Goal: Task Accomplishment & Management: Manage account settings

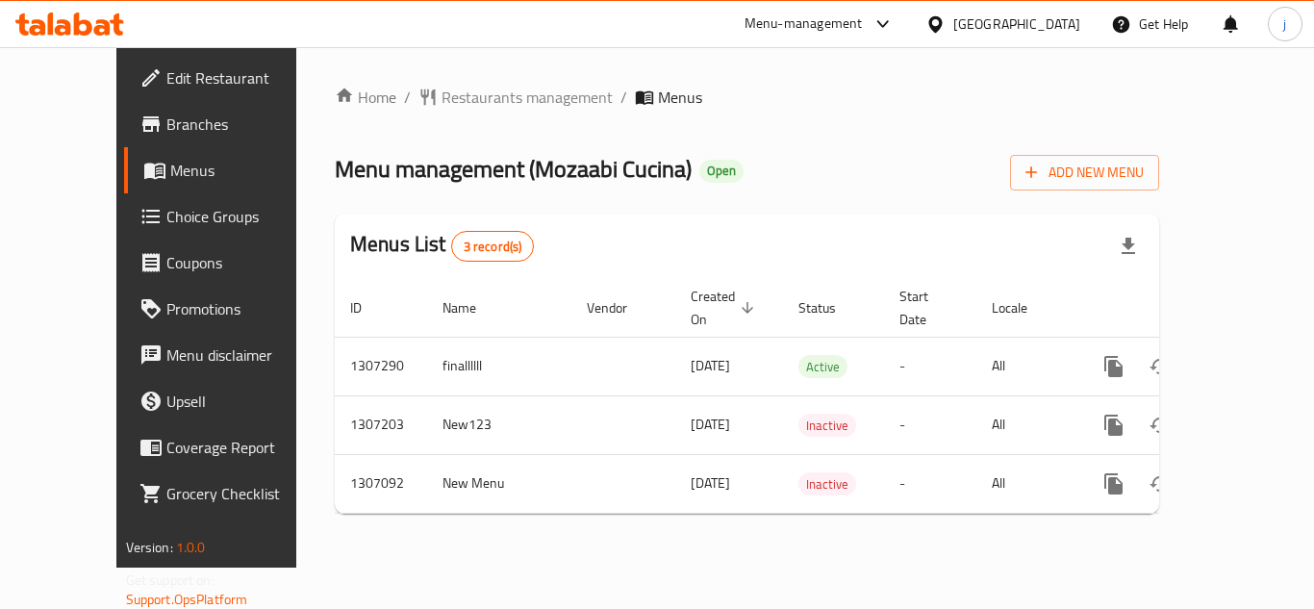
click at [932, 20] on icon at bounding box center [934, 23] width 13 height 16
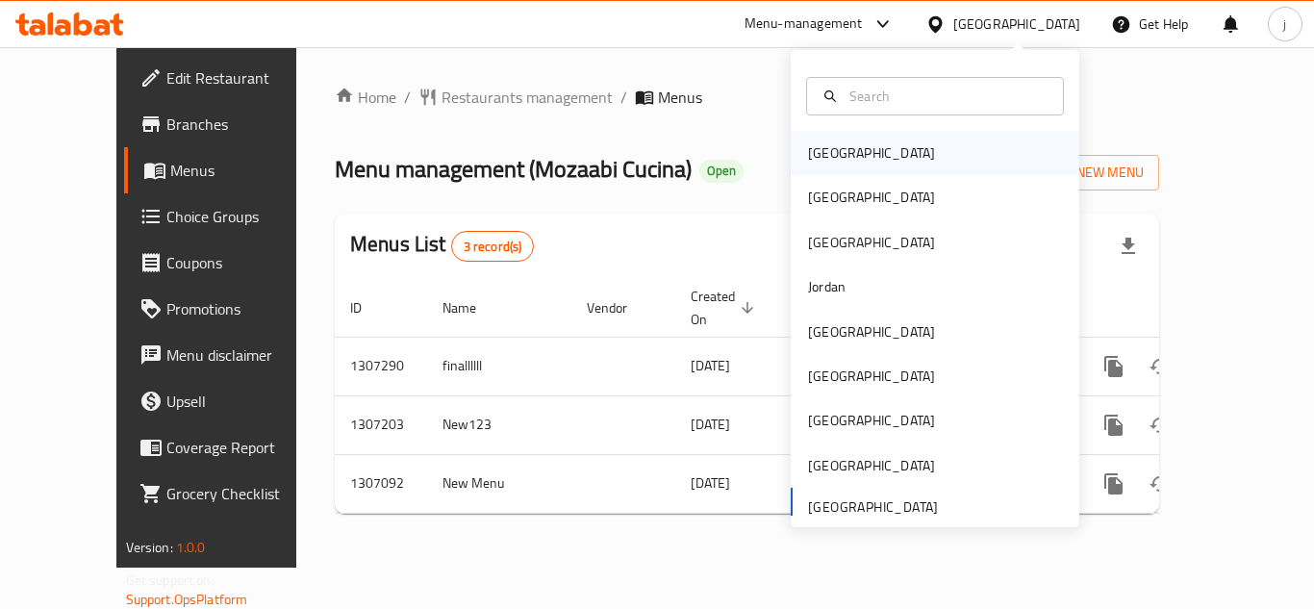
click at [815, 161] on div "Bahrain" at bounding box center [871, 152] width 127 height 21
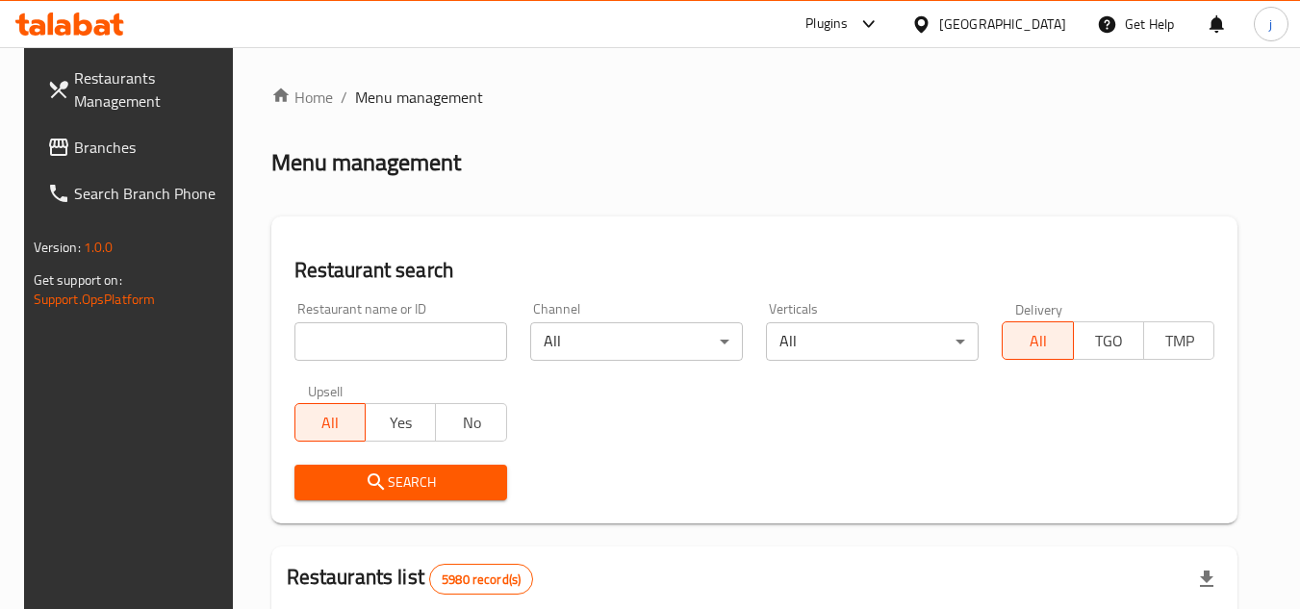
click at [83, 151] on span "Branches" at bounding box center [150, 147] width 152 height 23
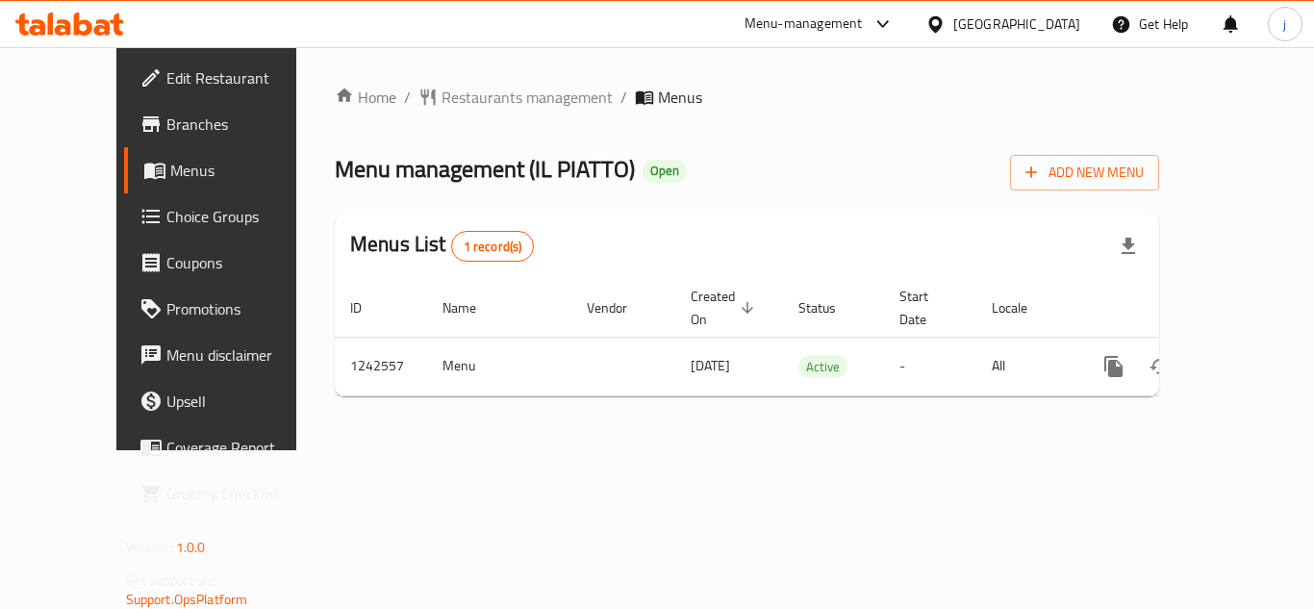
click at [942, 25] on icon at bounding box center [934, 23] width 13 height 16
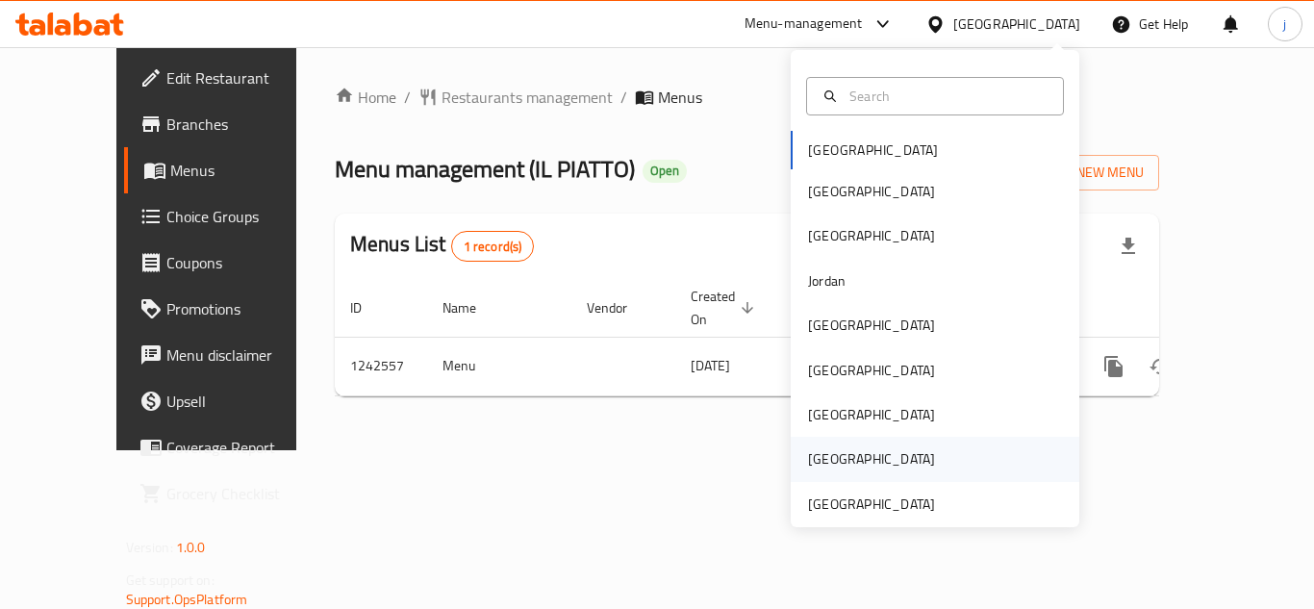
drag, startPoint x: 967, startPoint y: 431, endPoint x: 912, endPoint y: 462, distance: 62.9
drag, startPoint x: 912, startPoint y: 462, endPoint x: 862, endPoint y: 500, distance: 63.1
click at [862, 500] on div "[GEOGRAPHIC_DATA]" at bounding box center [871, 503] width 127 height 21
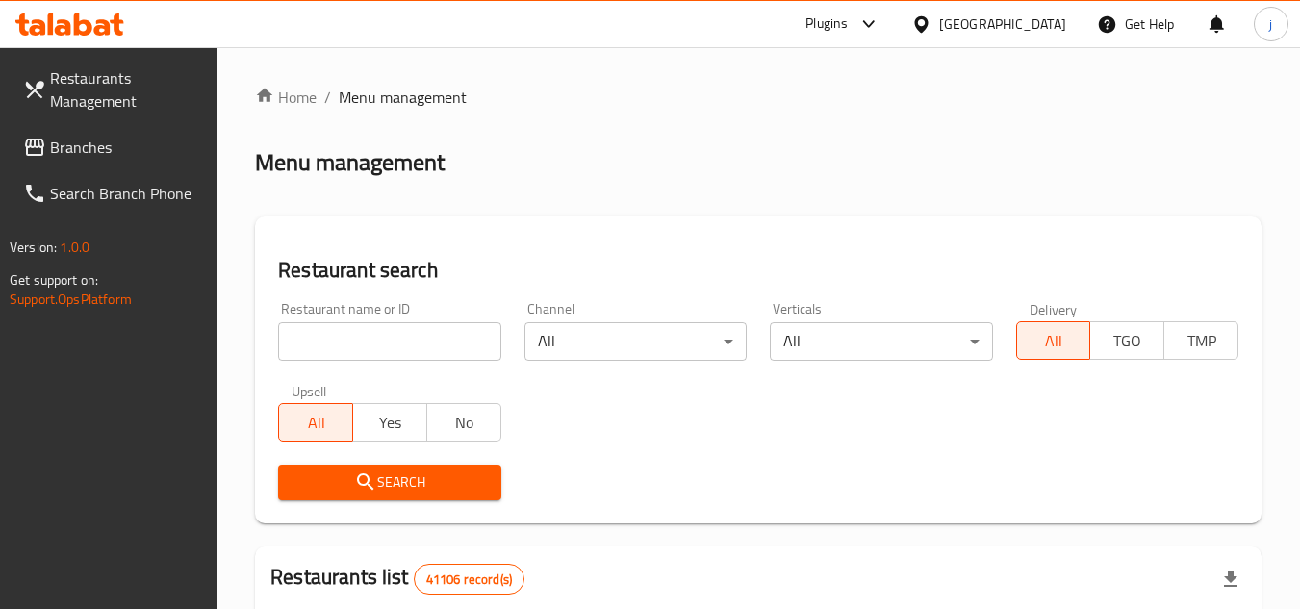
click at [92, 147] on span "Branches" at bounding box center [126, 147] width 152 height 23
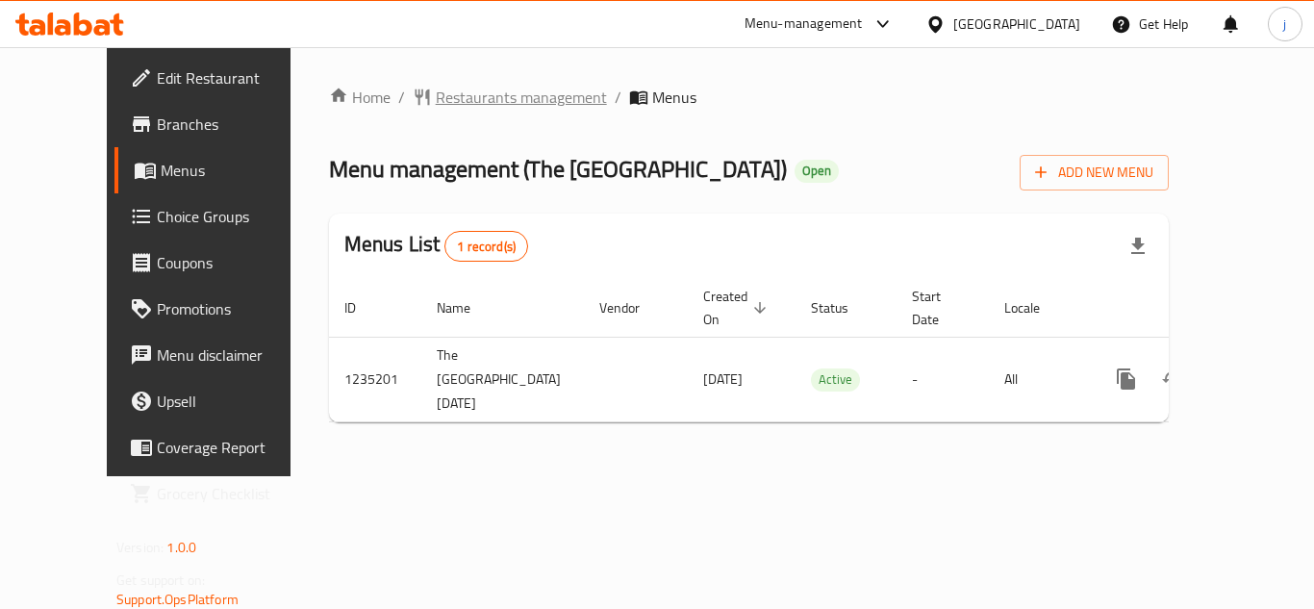
click at [436, 109] on span "Restaurants management" at bounding box center [521, 97] width 171 height 23
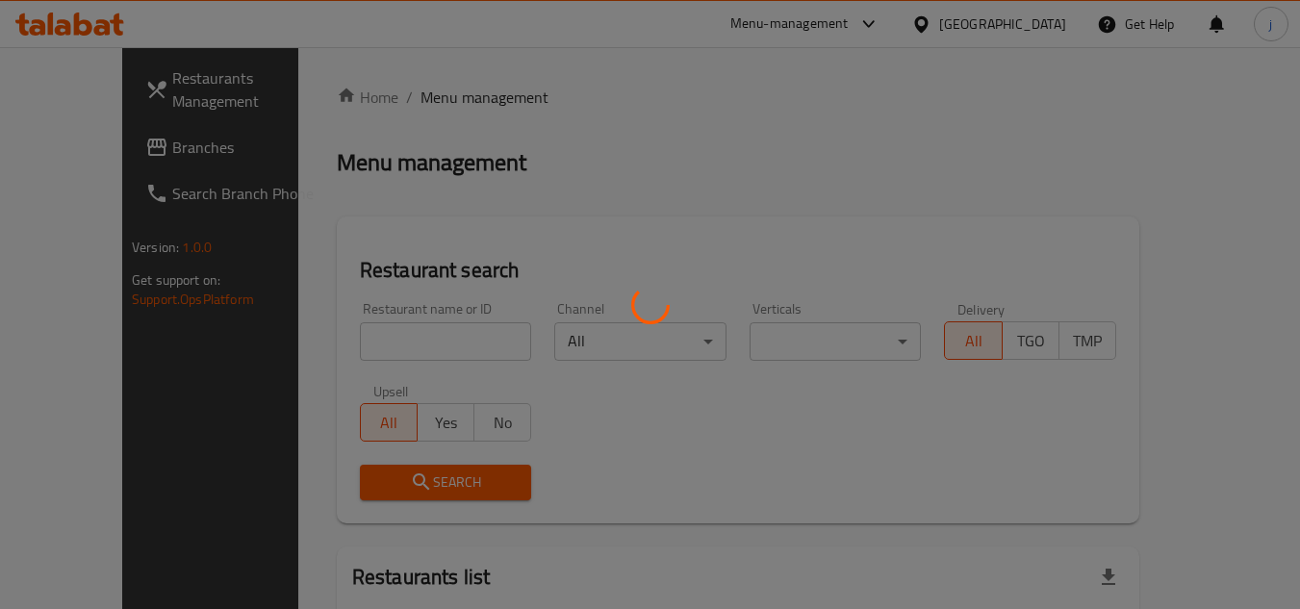
click at [40, 149] on div at bounding box center [650, 304] width 1300 height 609
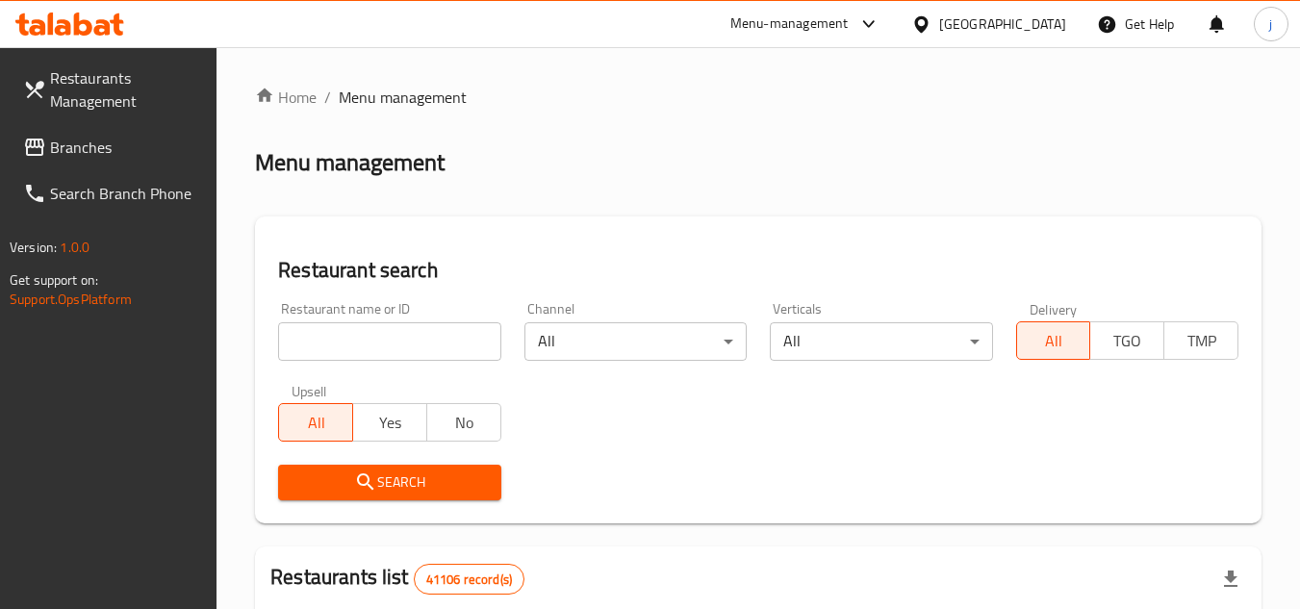
click at [40, 149] on icon at bounding box center [34, 147] width 23 height 23
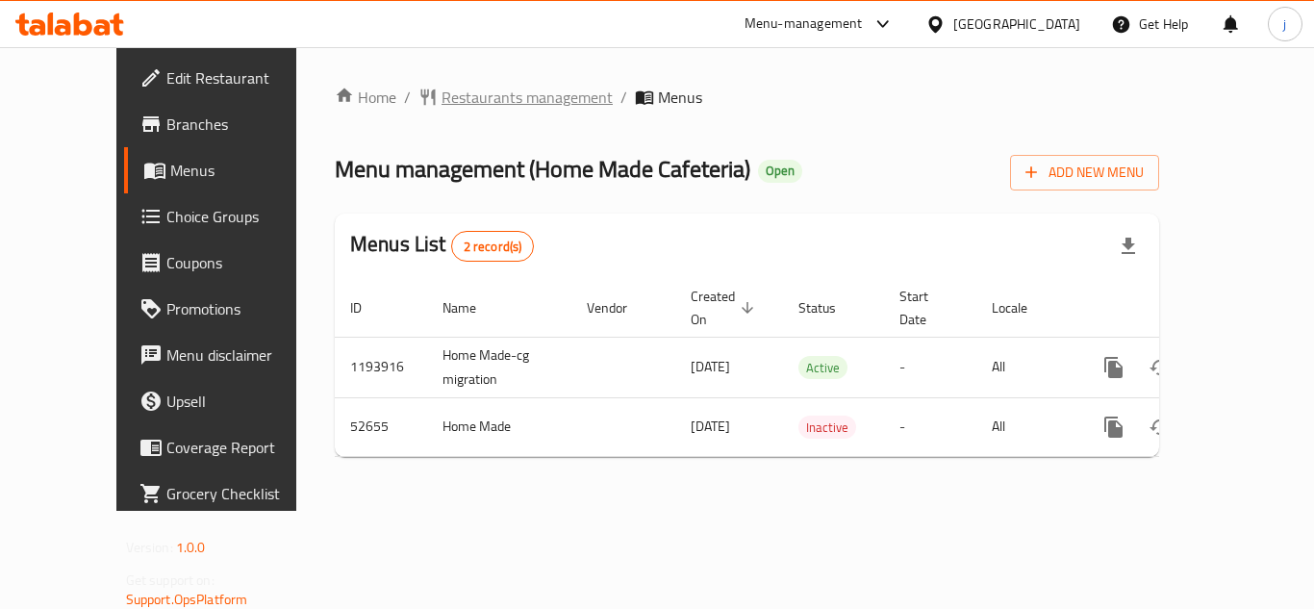
click at [478, 107] on span "Restaurants management" at bounding box center [527, 97] width 171 height 23
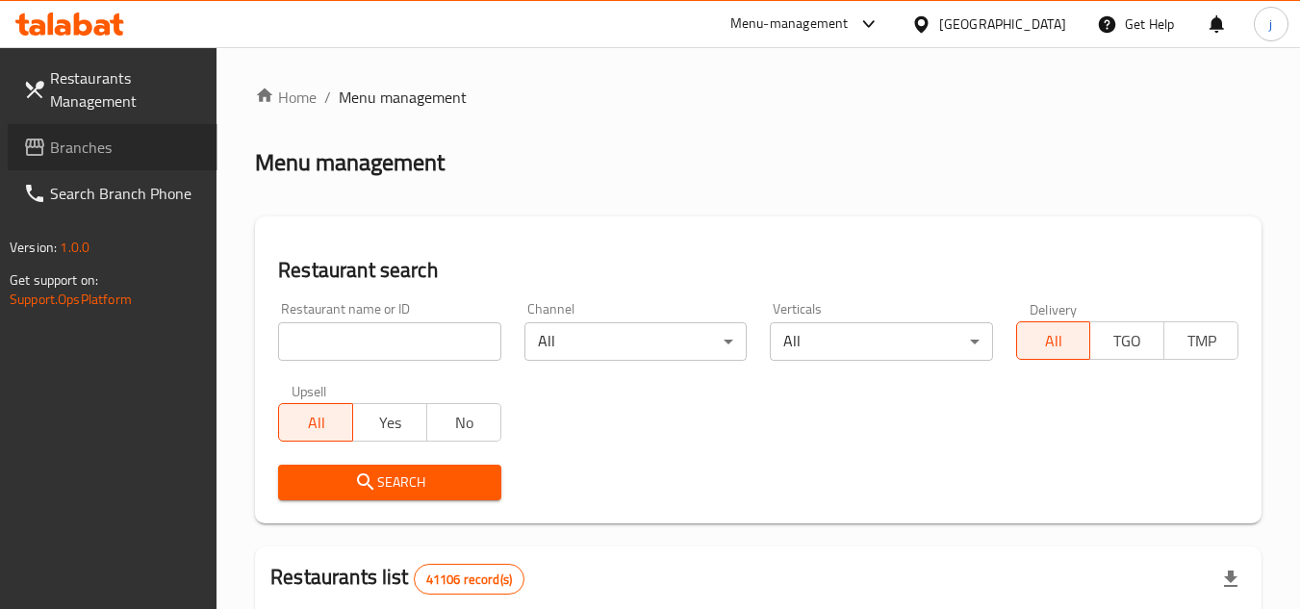
click at [91, 156] on span "Branches" at bounding box center [126, 147] width 152 height 23
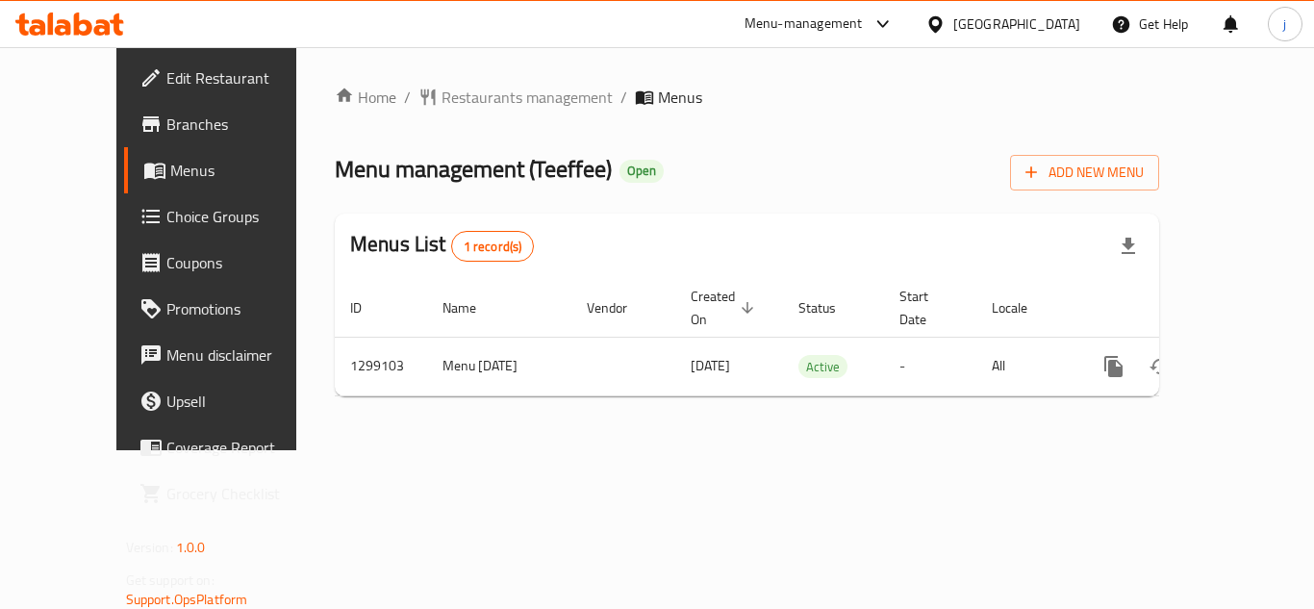
drag, startPoint x: 149, startPoint y: 85, endPoint x: 90, endPoint y: 128, distance: 72.9
click at [166, 85] on span "Edit Restaurant" at bounding box center [243, 77] width 154 height 23
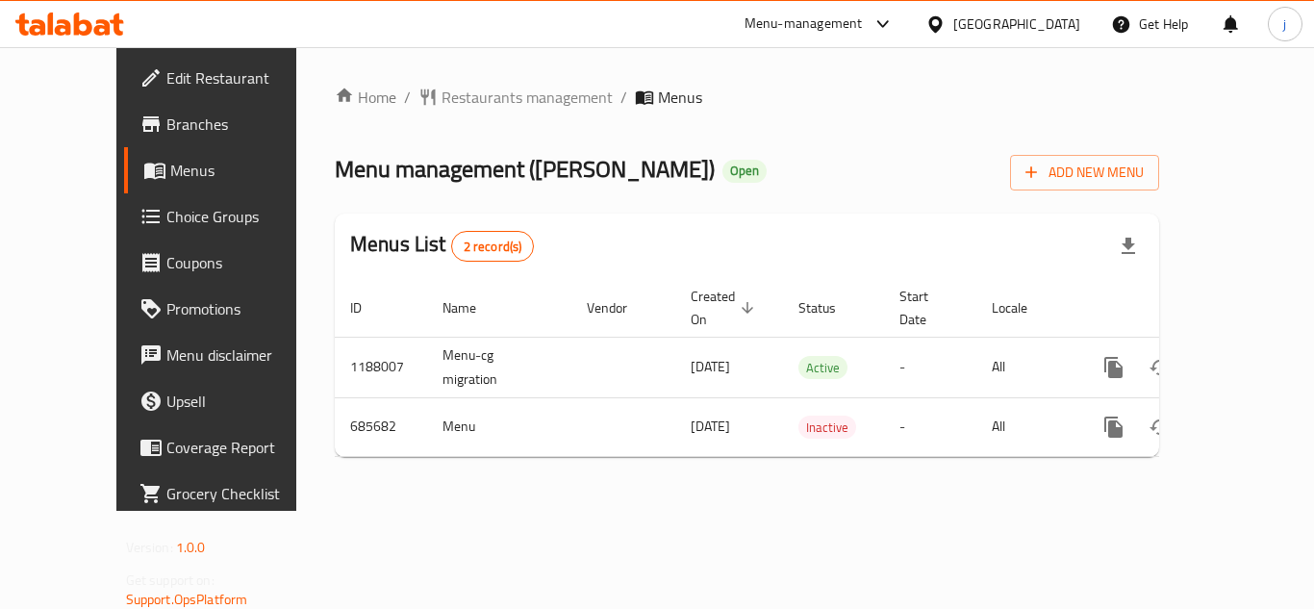
click at [953, 23] on div at bounding box center [939, 23] width 28 height 21
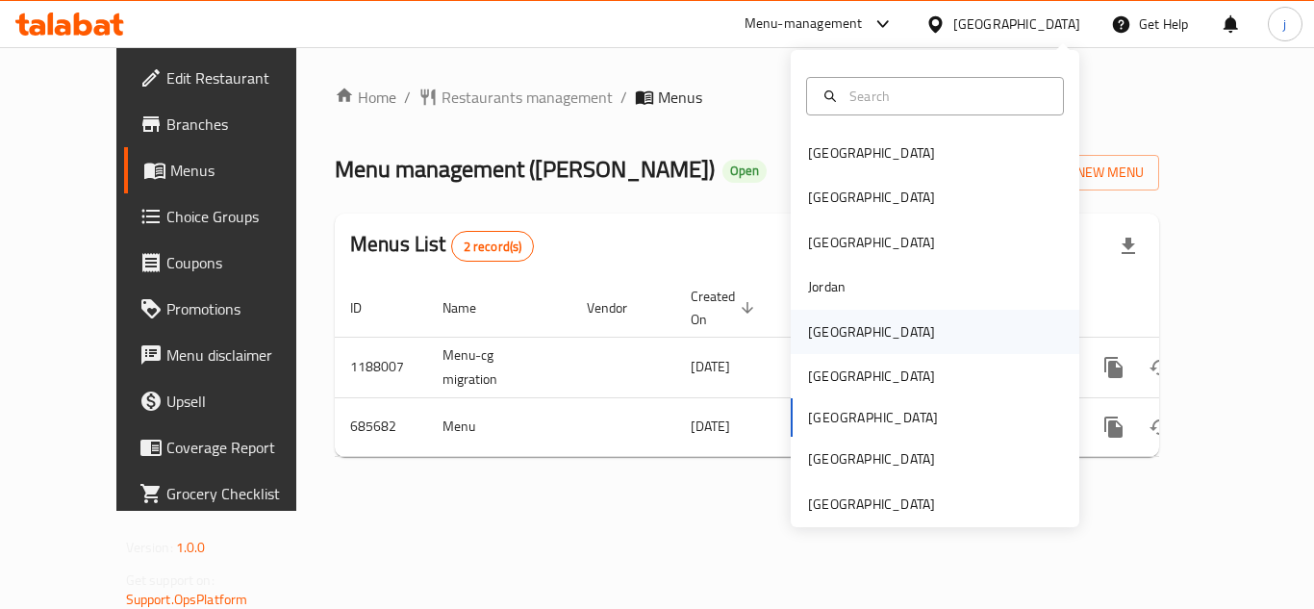
click at [811, 331] on div "[GEOGRAPHIC_DATA]" at bounding box center [871, 331] width 127 height 21
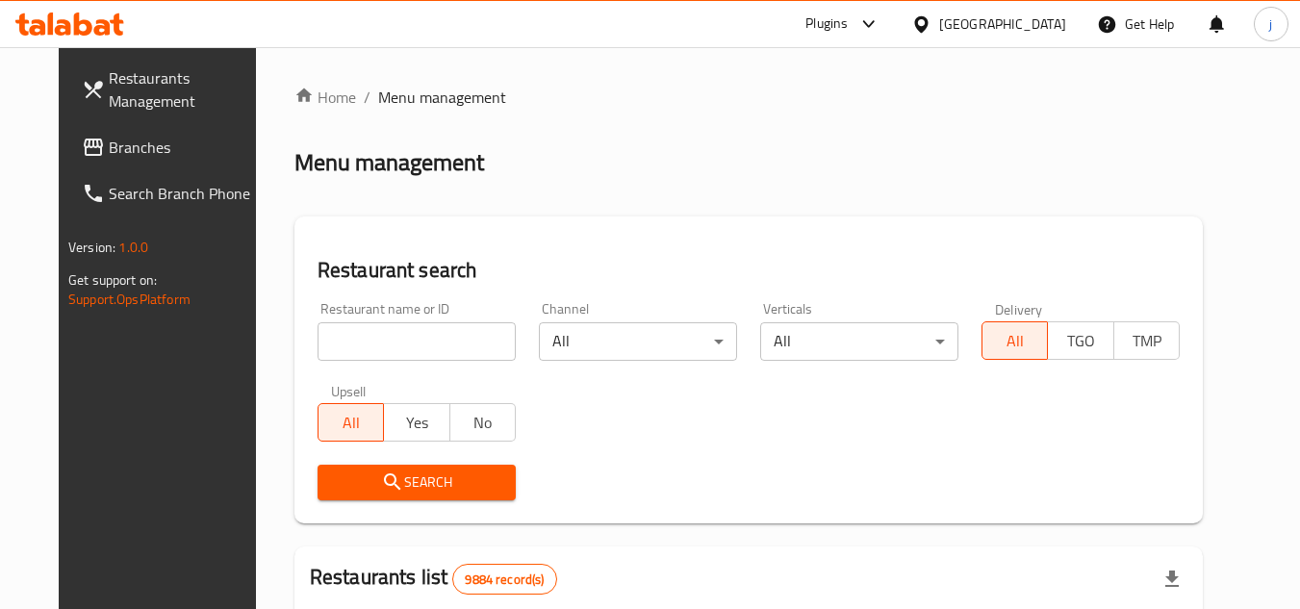
click at [85, 162] on link "Branches" at bounding box center [171, 147] width 210 height 46
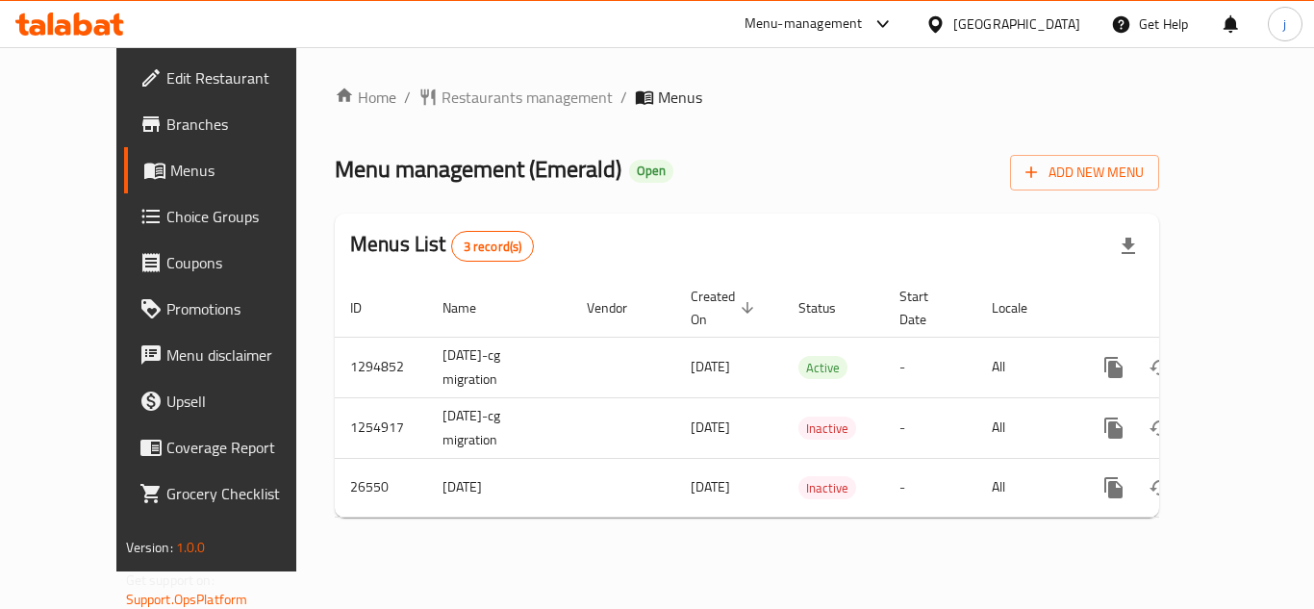
click at [953, 26] on div at bounding box center [939, 23] width 28 height 21
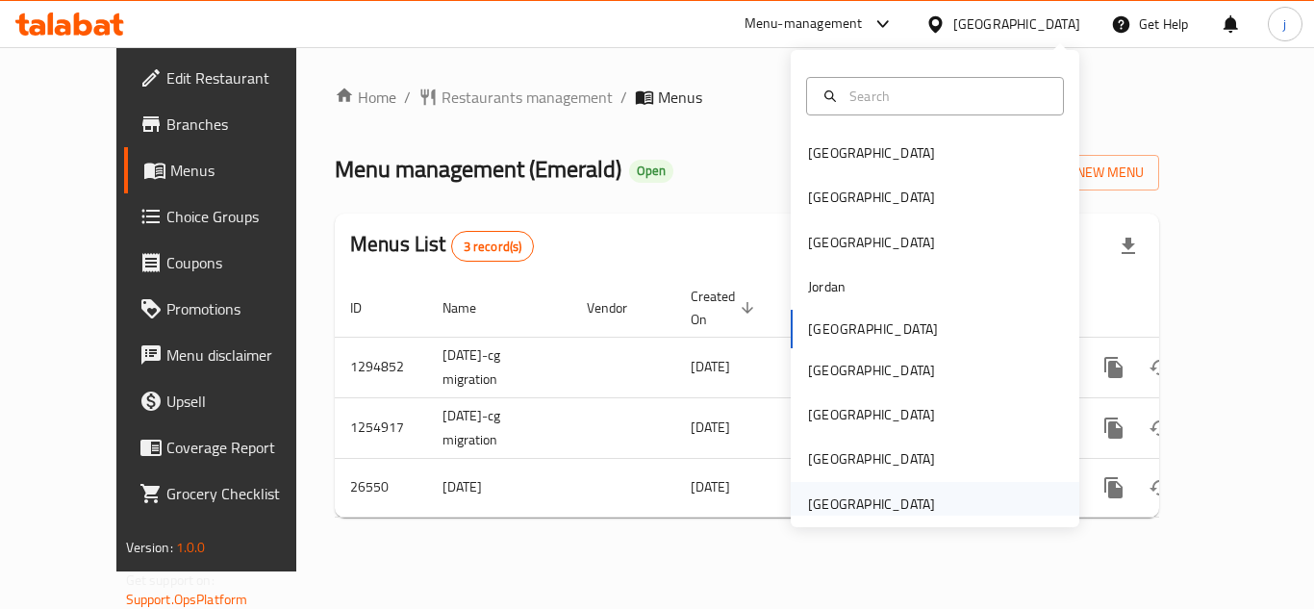
click at [825, 499] on div "[GEOGRAPHIC_DATA]" at bounding box center [871, 503] width 127 height 21
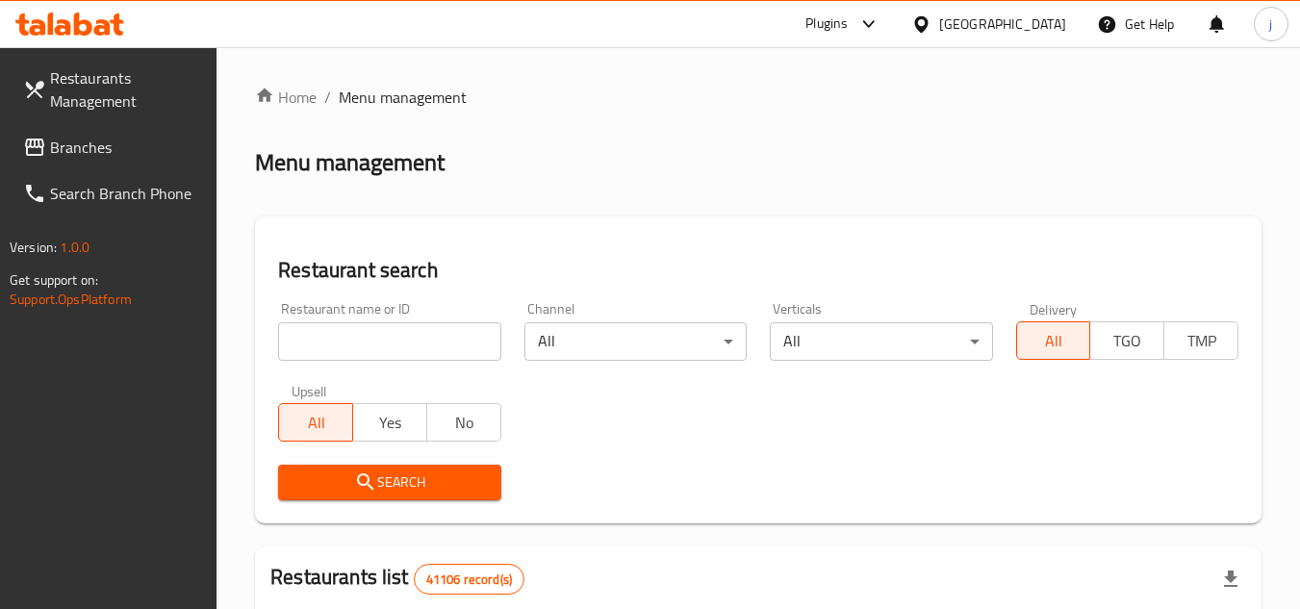
click at [97, 139] on span "Branches" at bounding box center [126, 147] width 152 height 23
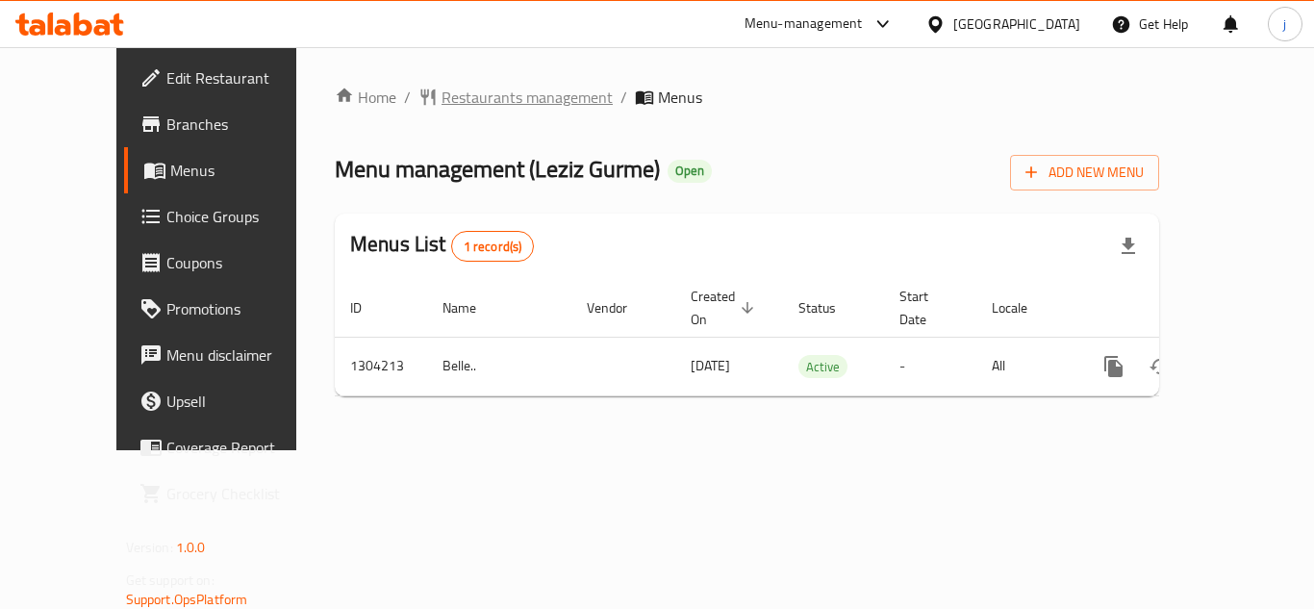
click at [450, 100] on span "Restaurants management" at bounding box center [527, 97] width 171 height 23
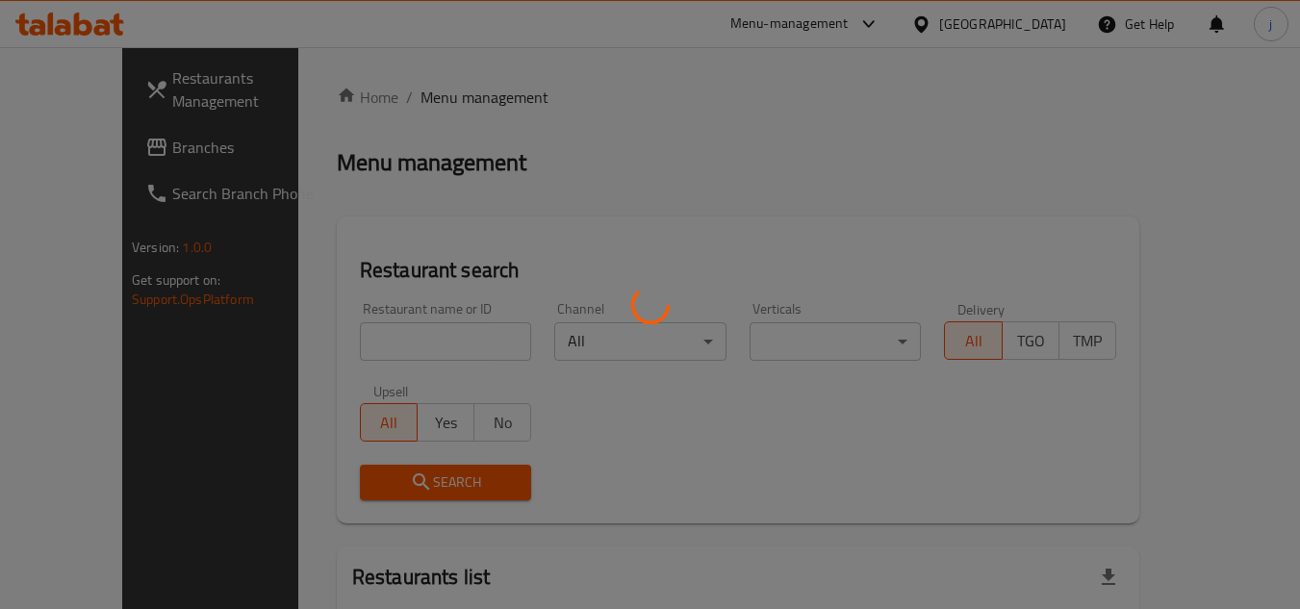
click at [66, 132] on div at bounding box center [650, 304] width 1300 height 609
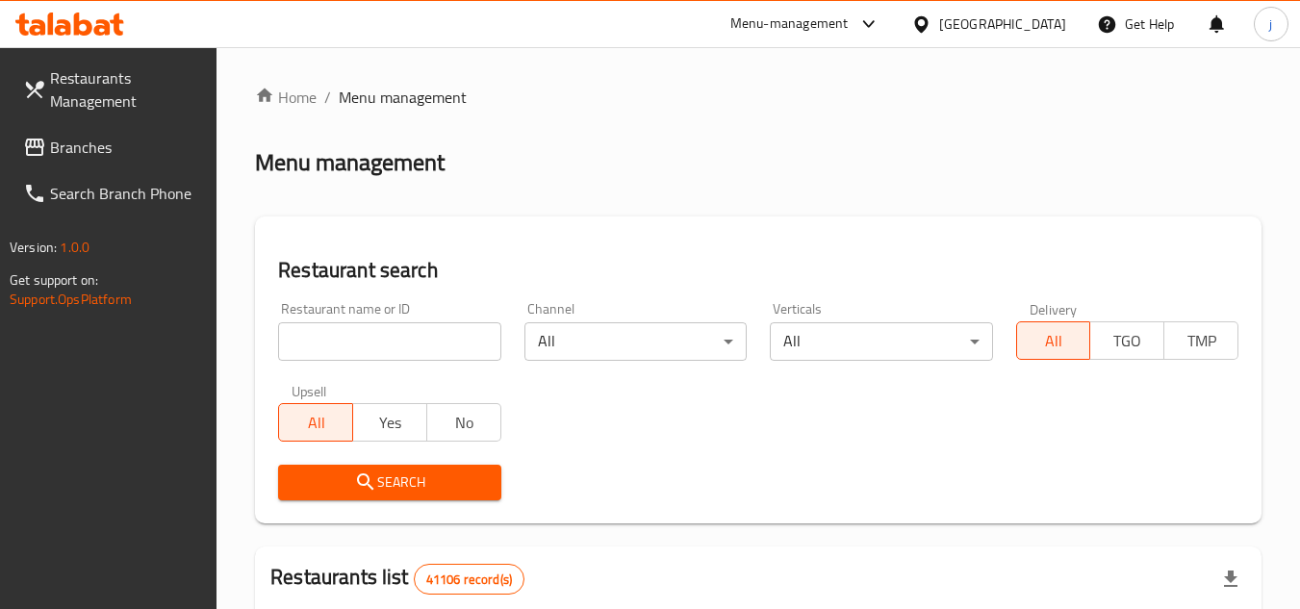
click at [68, 142] on span "Branches" at bounding box center [126, 147] width 152 height 23
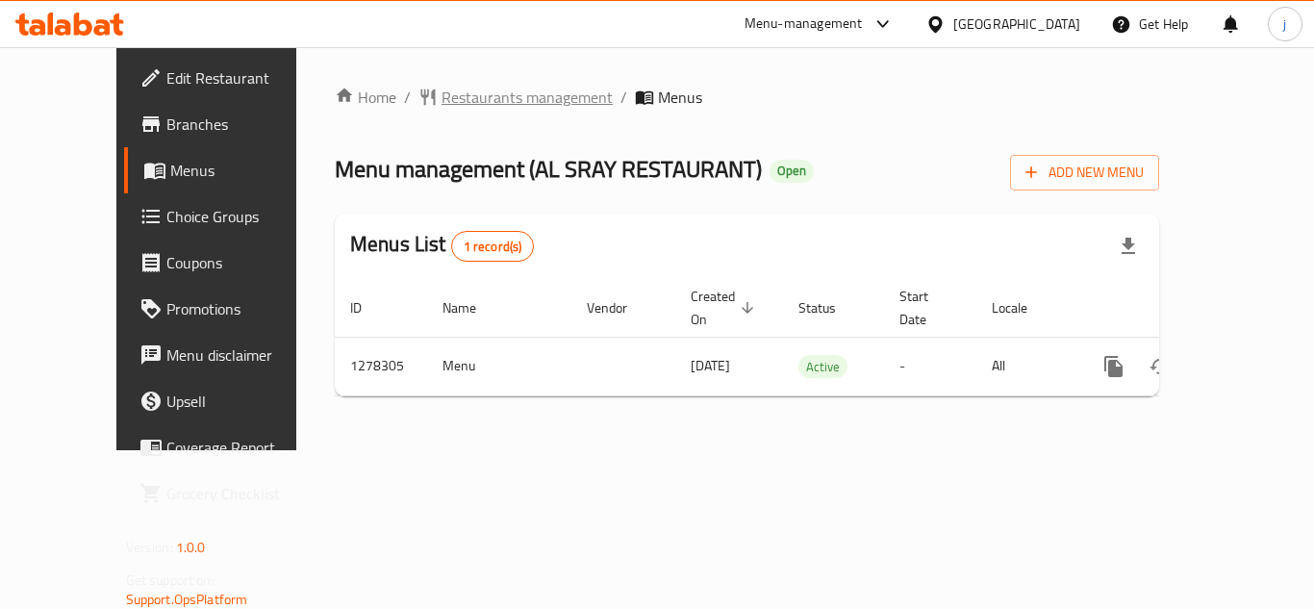
click at [501, 100] on span "Restaurants management" at bounding box center [527, 97] width 171 height 23
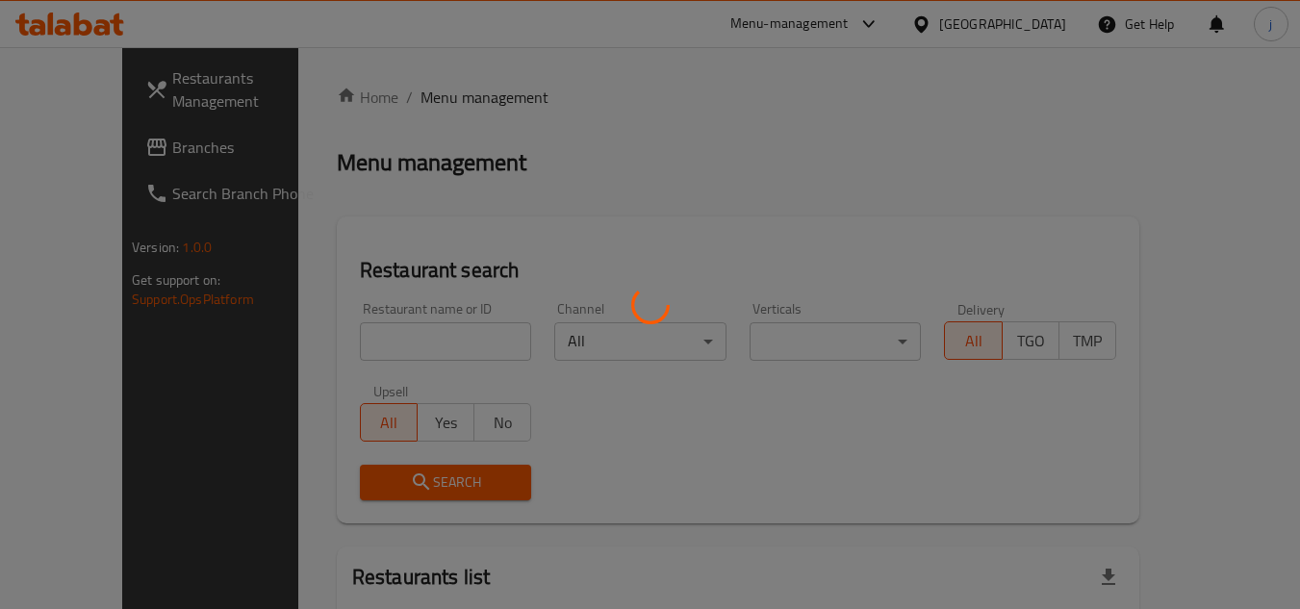
click at [51, 139] on div at bounding box center [650, 304] width 1300 height 609
click at [53, 142] on div at bounding box center [650, 304] width 1300 height 609
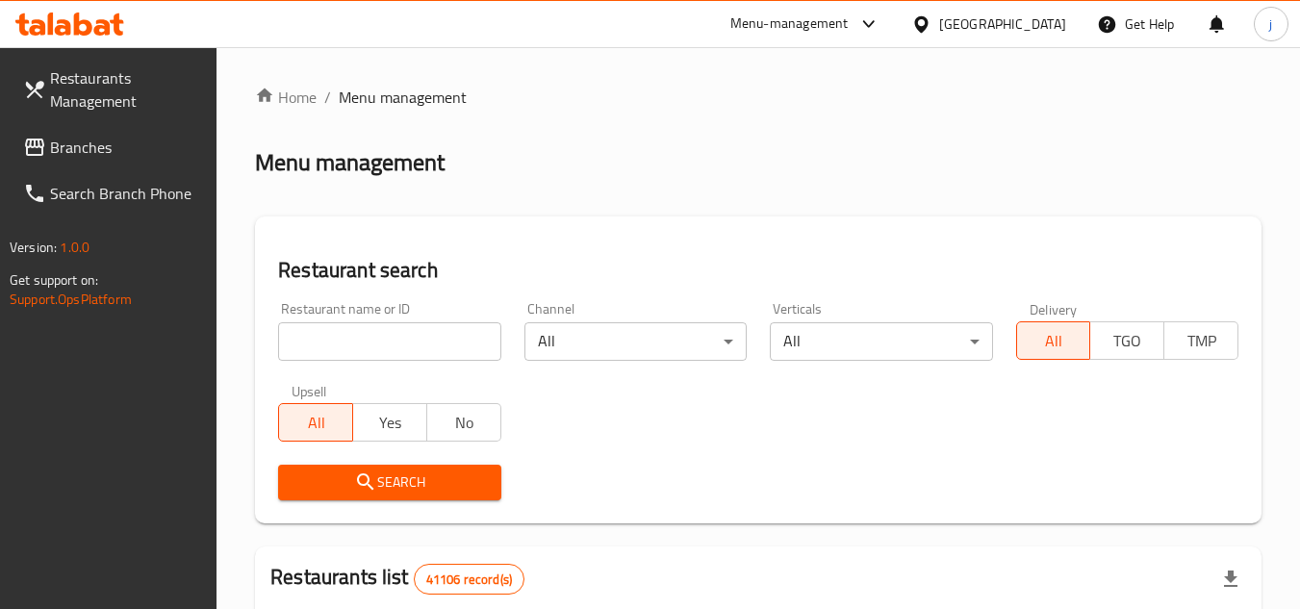
click at [53, 142] on span "Branches" at bounding box center [126, 147] width 152 height 23
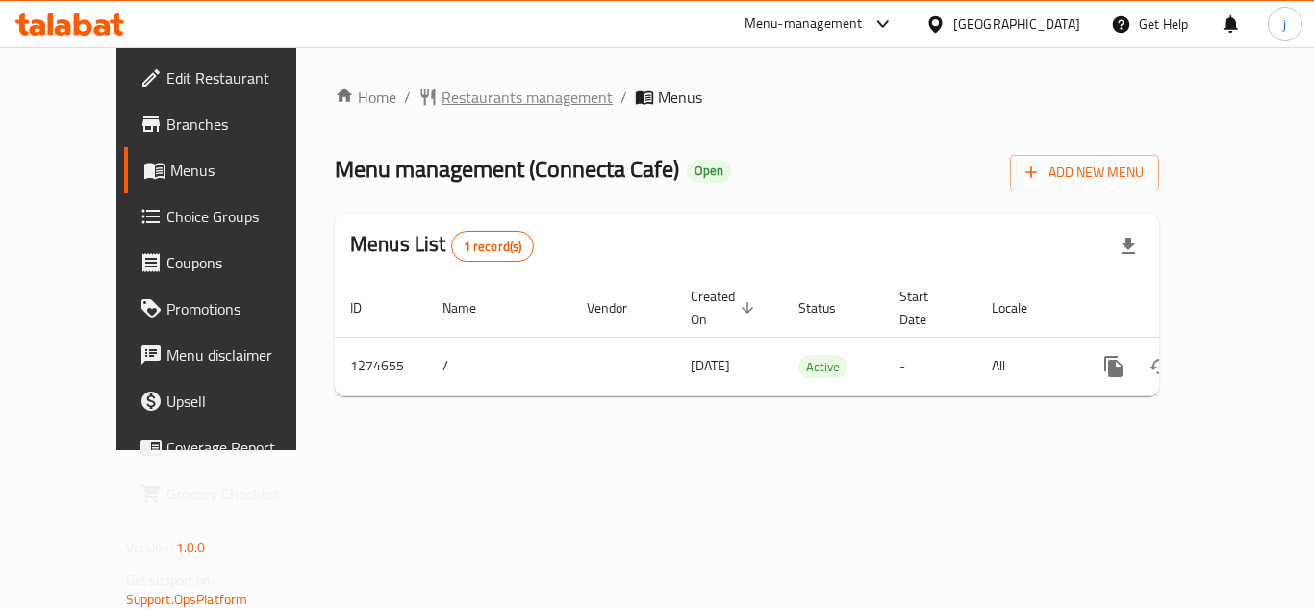
click at [464, 97] on span "Restaurants management" at bounding box center [527, 97] width 171 height 23
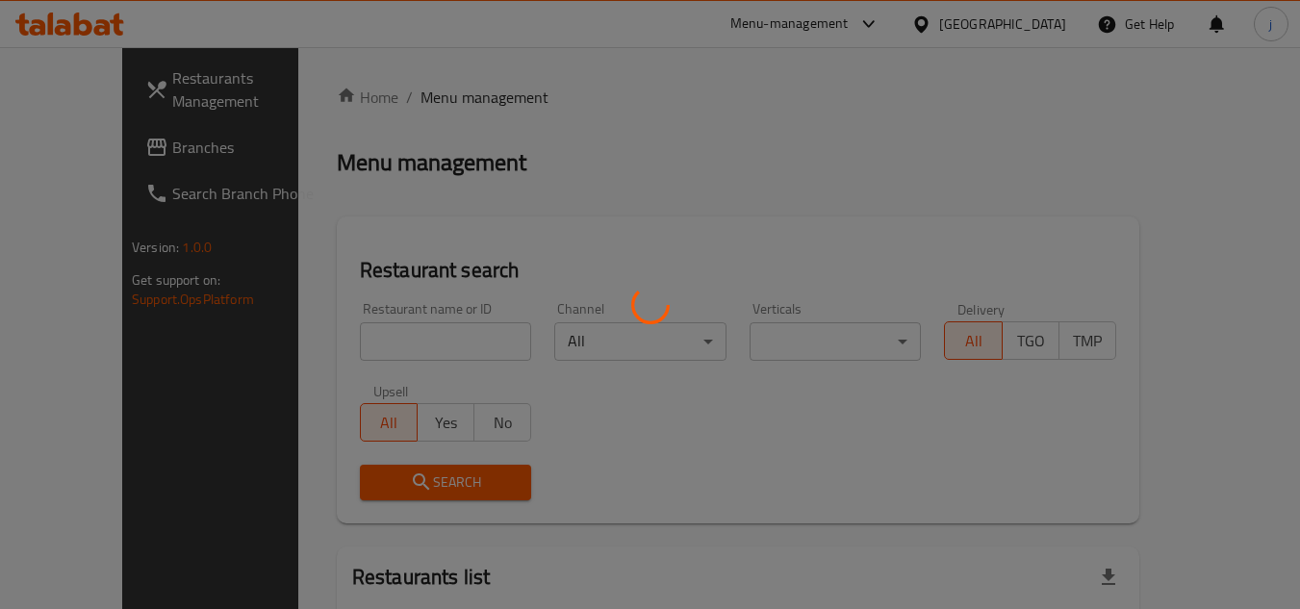
drag, startPoint x: 106, startPoint y: 144, endPoint x: 109, endPoint y: 169, distance: 25.2
click at [106, 144] on div at bounding box center [650, 304] width 1300 height 609
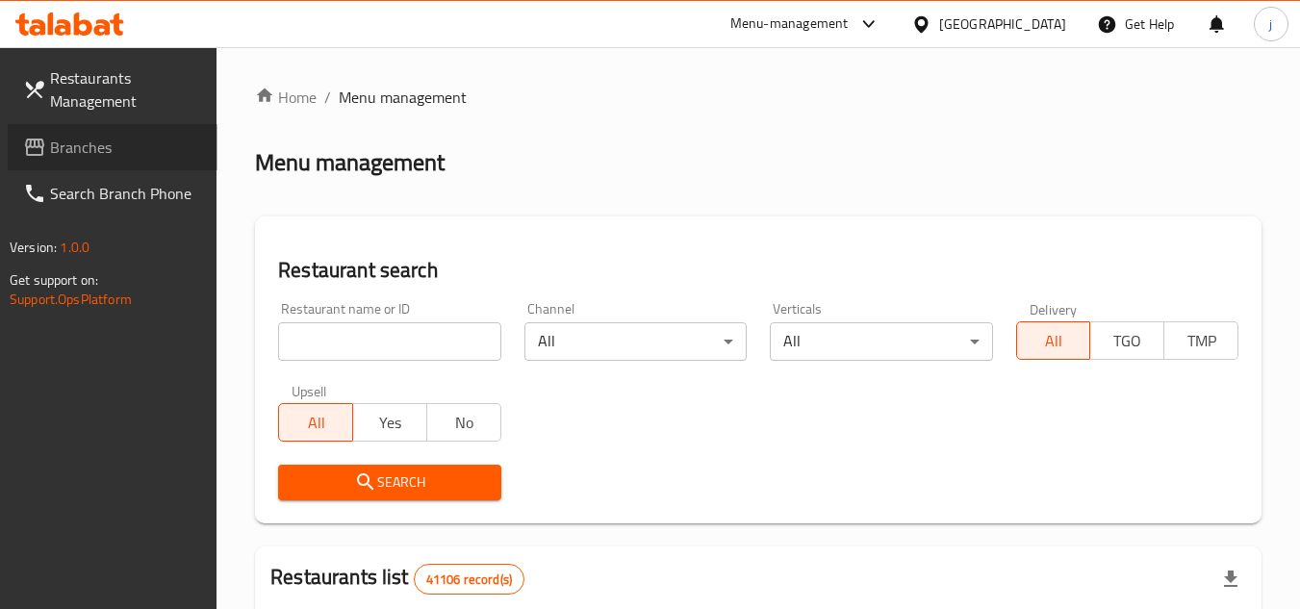
click at [155, 133] on link "Branches" at bounding box center [113, 147] width 210 height 46
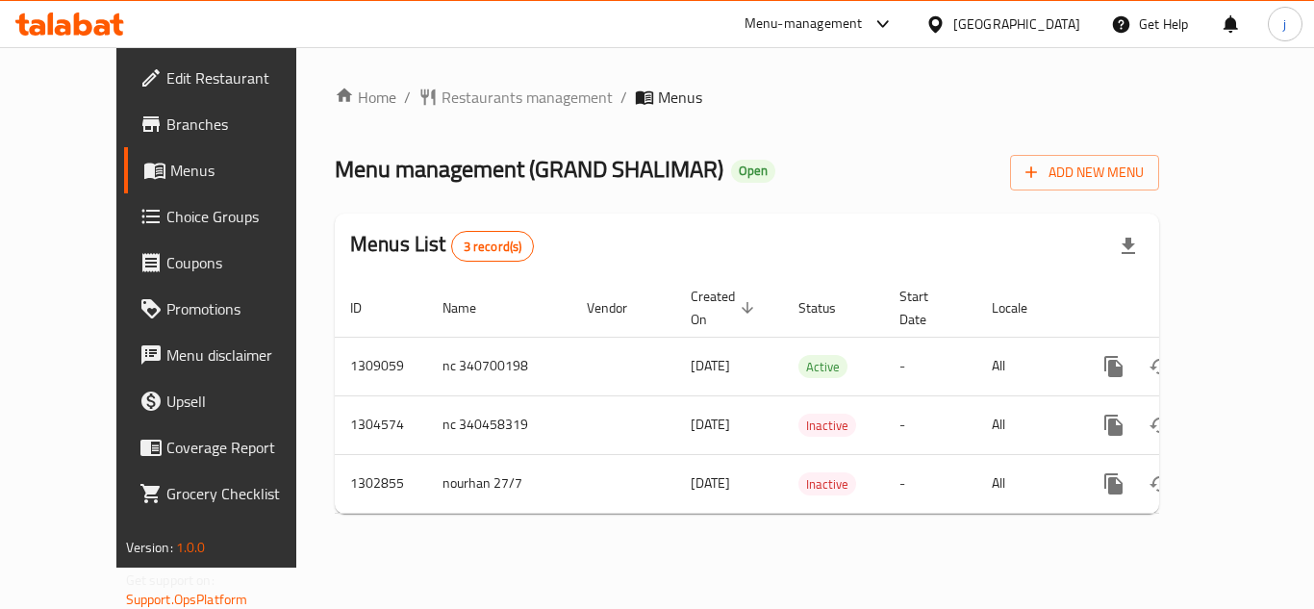
click at [435, 81] on div "Home / Restaurants management / Menus Menu management ( GRAND SHALIMAR ) Open A…" at bounding box center [746, 307] width 901 height 520
click at [442, 90] on span "Restaurants management" at bounding box center [527, 97] width 171 height 23
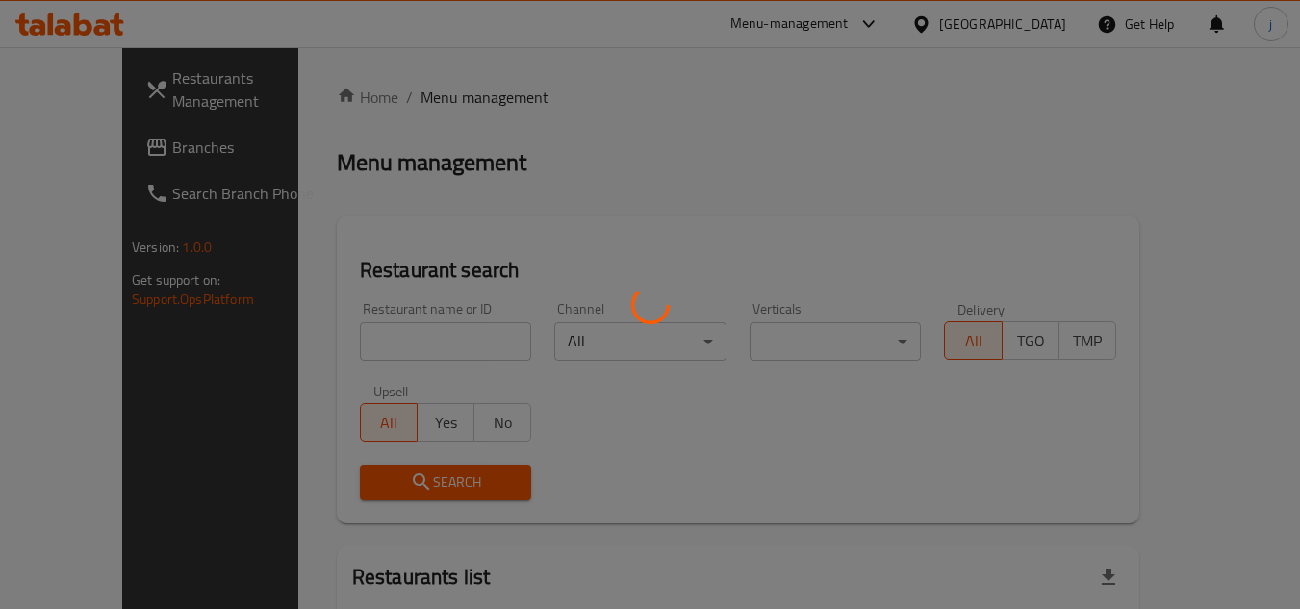
click at [53, 146] on div at bounding box center [650, 304] width 1300 height 609
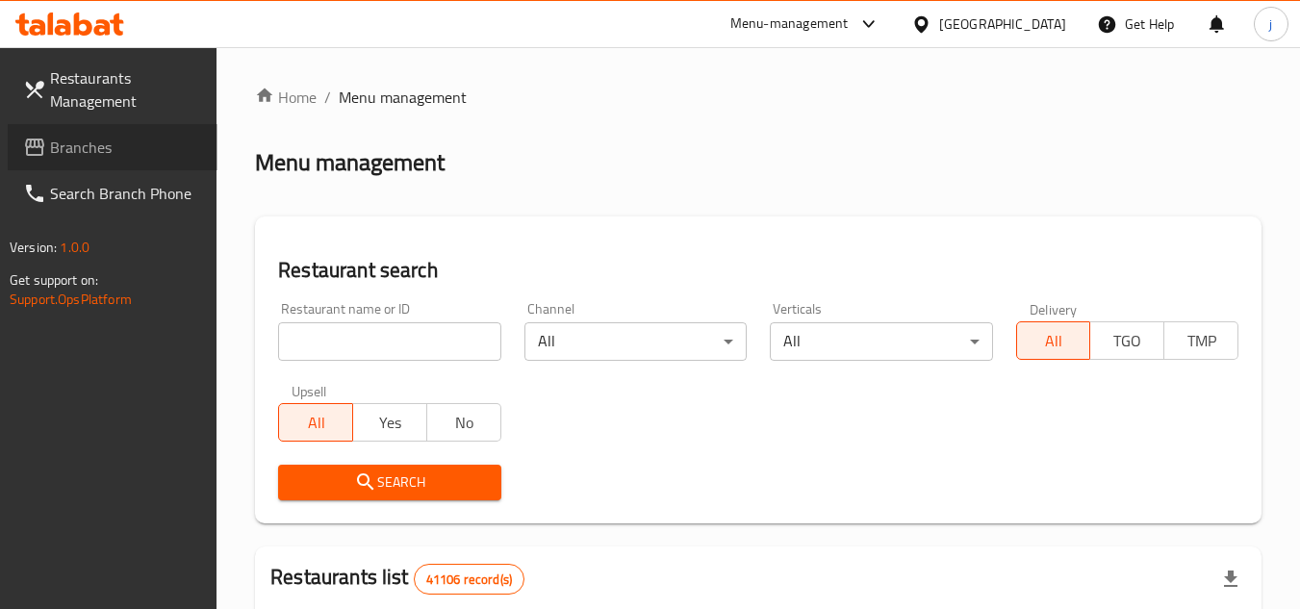
click at [53, 146] on span "Branches" at bounding box center [126, 147] width 152 height 23
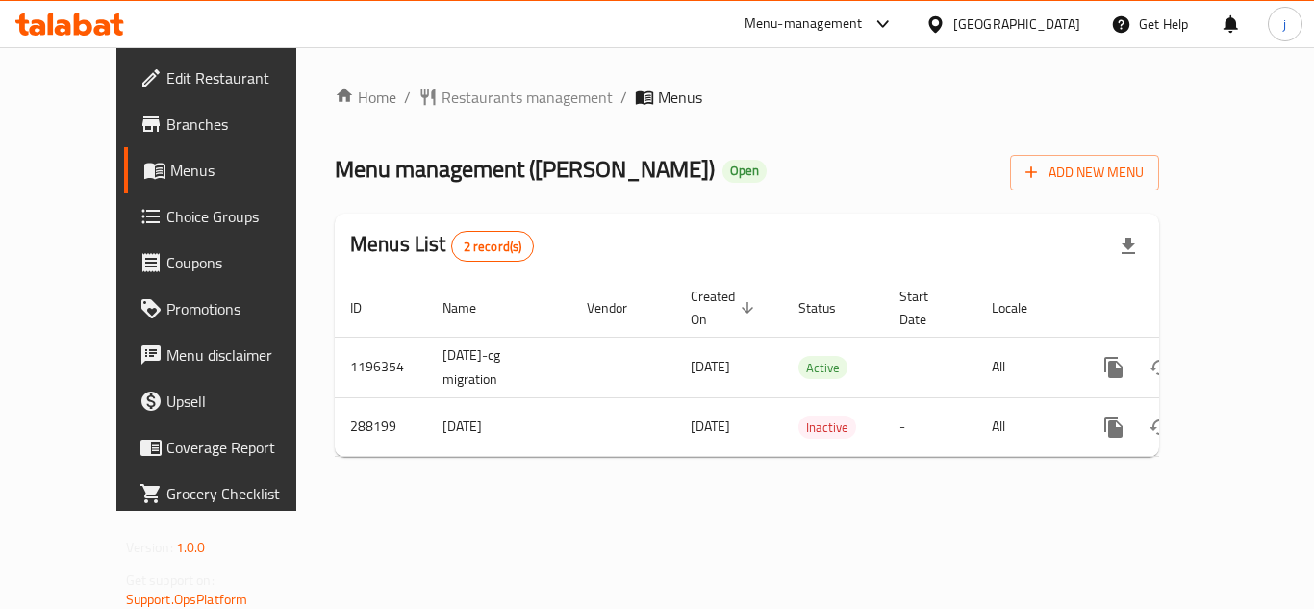
click at [1005, 24] on div "[GEOGRAPHIC_DATA]" at bounding box center [1016, 23] width 127 height 21
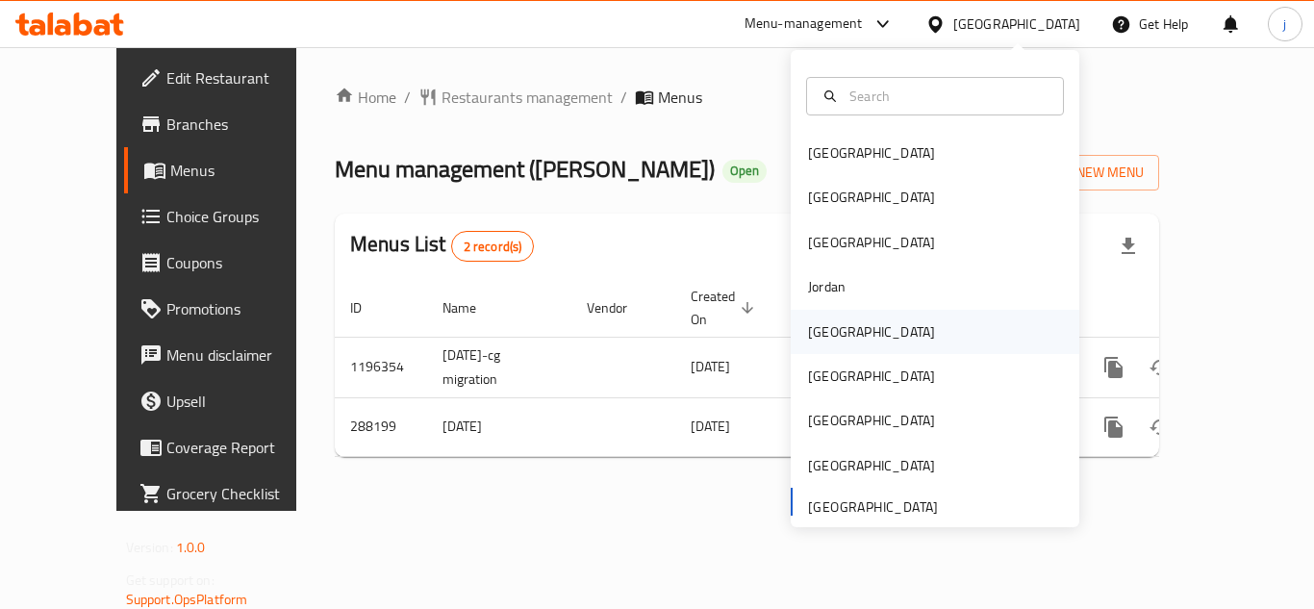
click at [855, 340] on div "[GEOGRAPHIC_DATA]" at bounding box center [935, 332] width 289 height 44
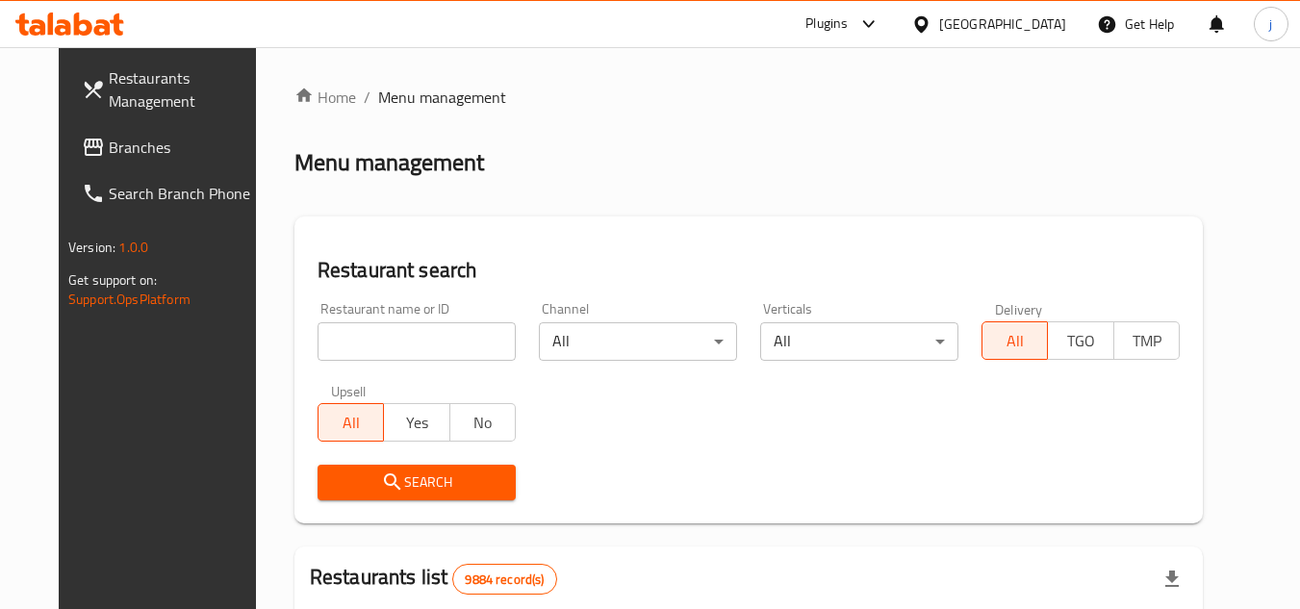
click at [114, 143] on span "Branches" at bounding box center [185, 147] width 152 height 23
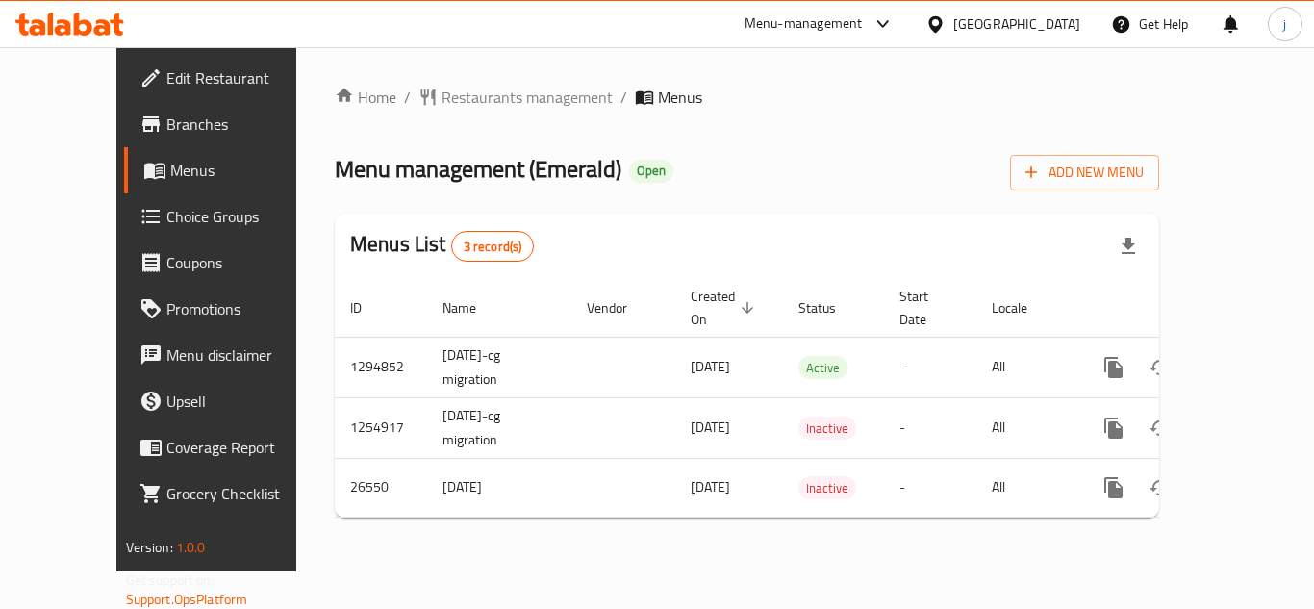
click at [946, 22] on icon at bounding box center [935, 24] width 20 height 20
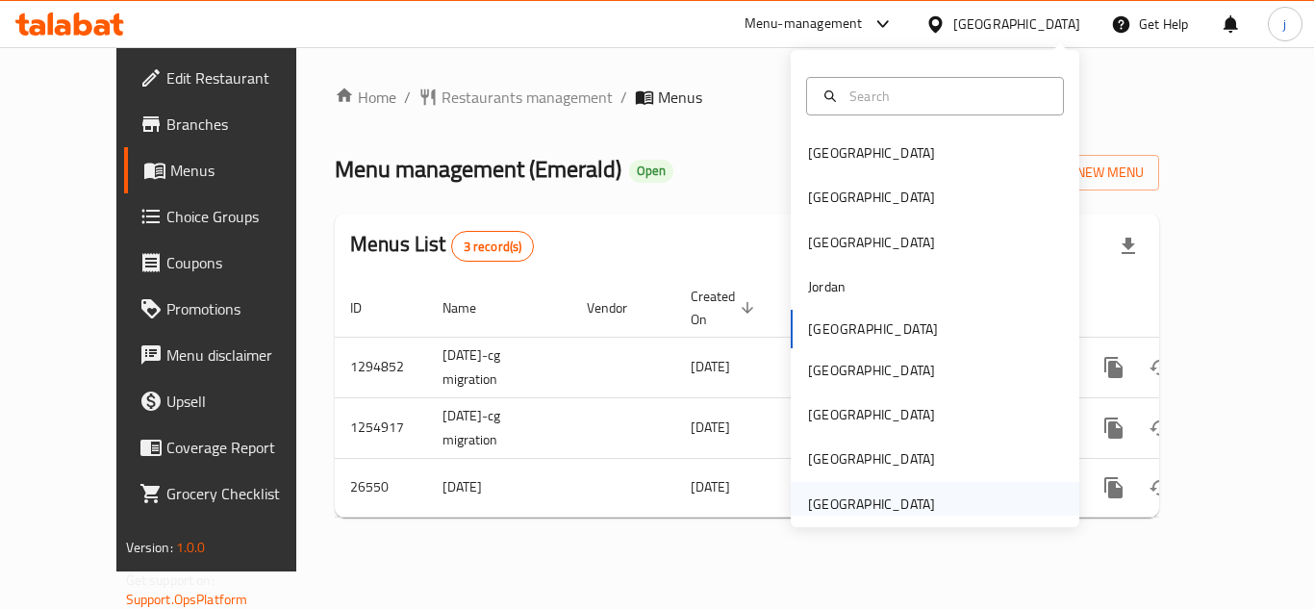
click at [870, 510] on div "[GEOGRAPHIC_DATA]" at bounding box center [871, 503] width 127 height 21
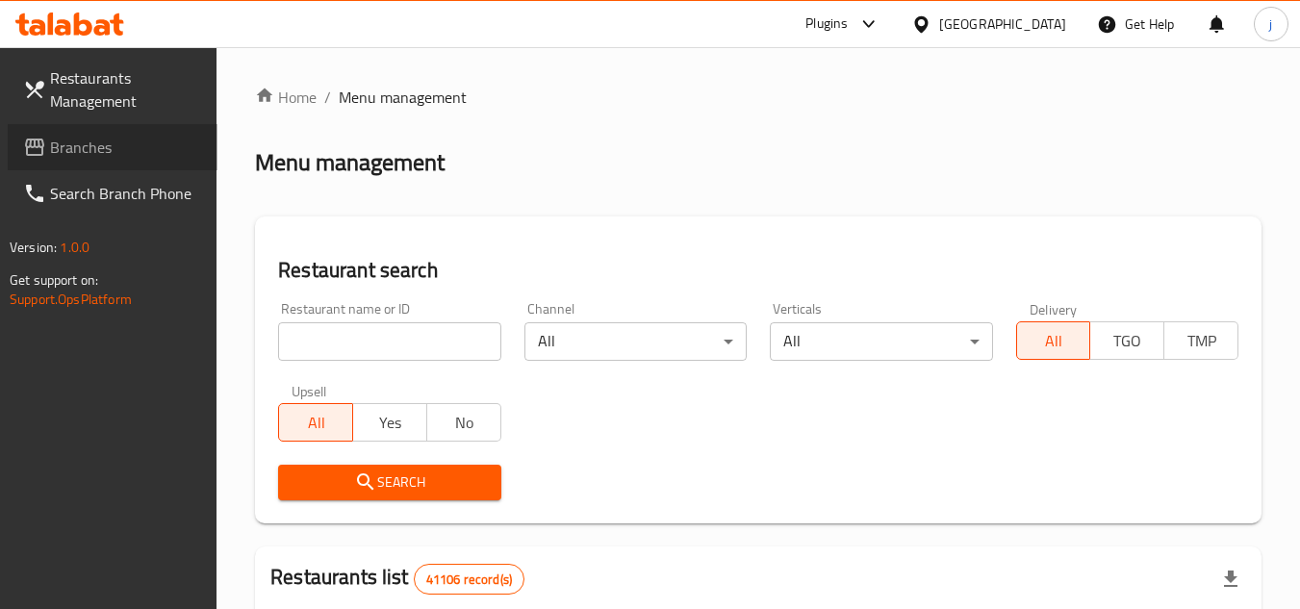
click at [98, 151] on span "Branches" at bounding box center [126, 147] width 152 height 23
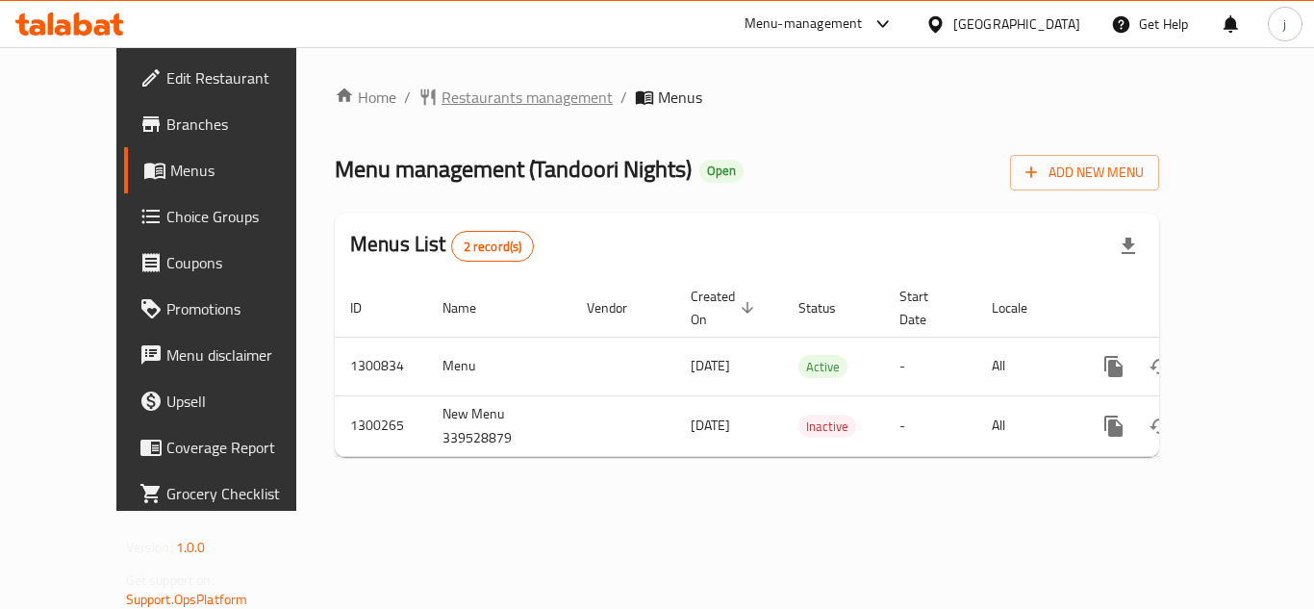
click at [458, 101] on span "Restaurants management" at bounding box center [527, 97] width 171 height 23
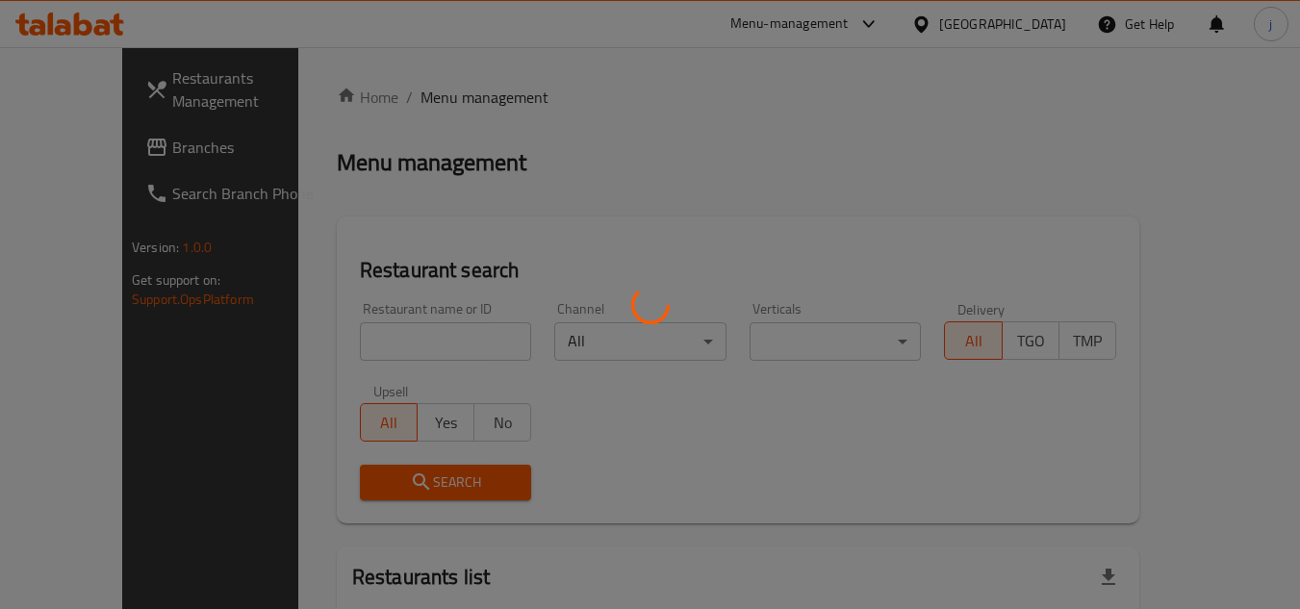
click at [45, 163] on div at bounding box center [650, 304] width 1300 height 609
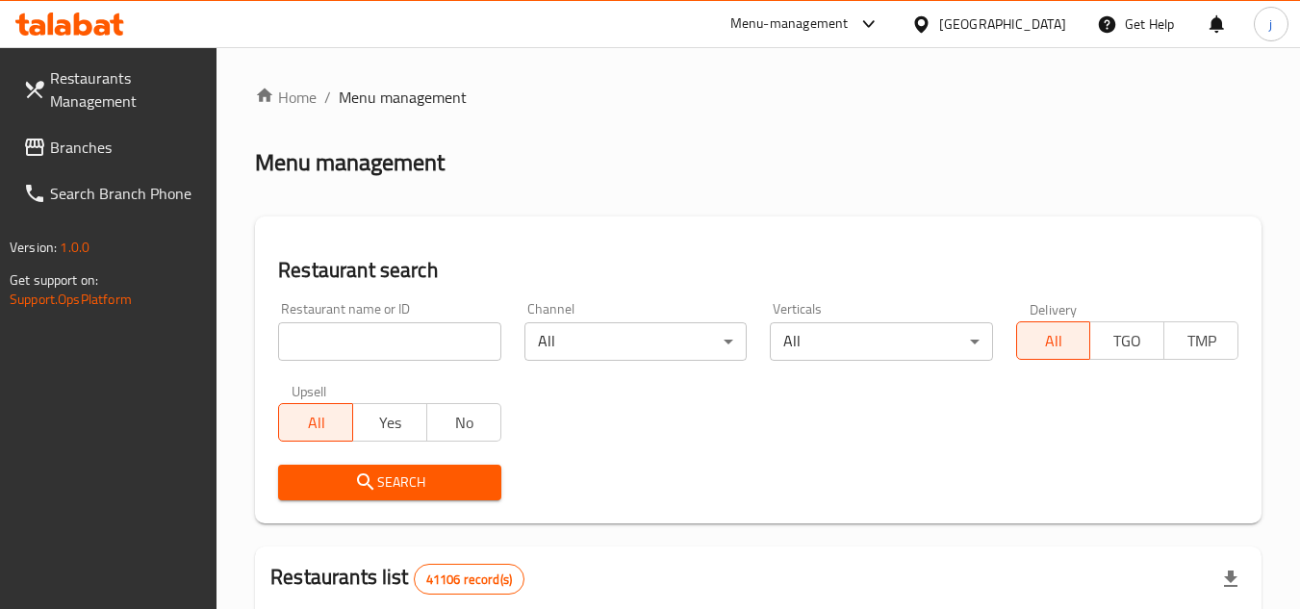
click at [76, 158] on span "Branches" at bounding box center [126, 147] width 152 height 23
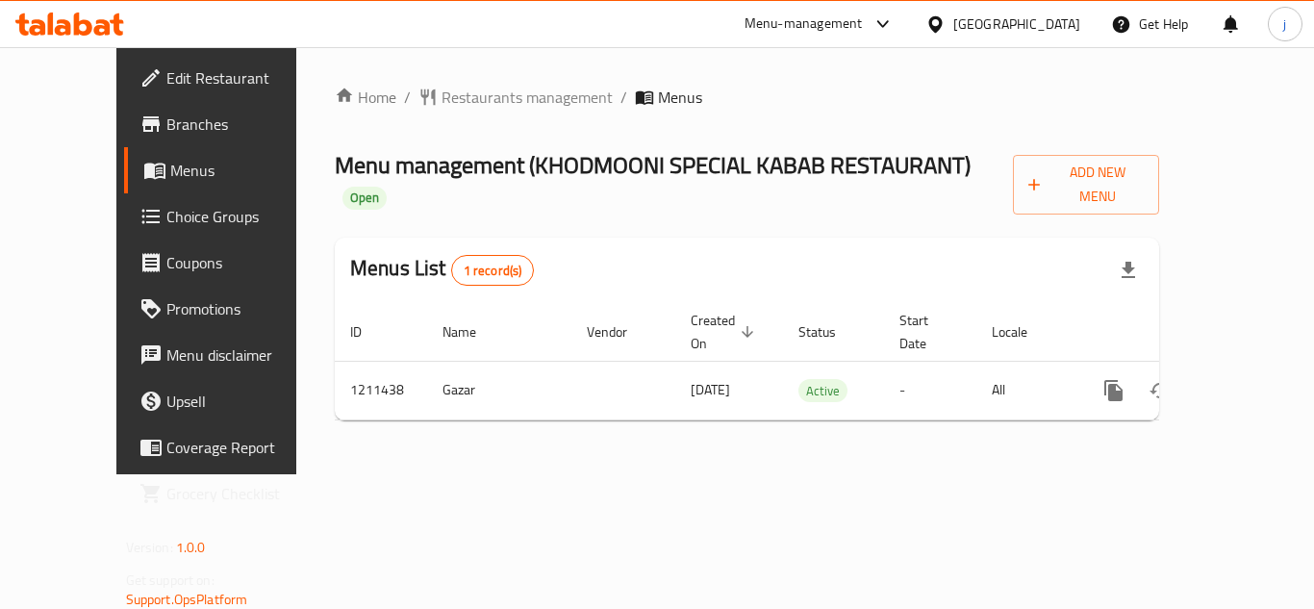
click at [166, 217] on span "Choice Groups" at bounding box center [243, 216] width 154 height 23
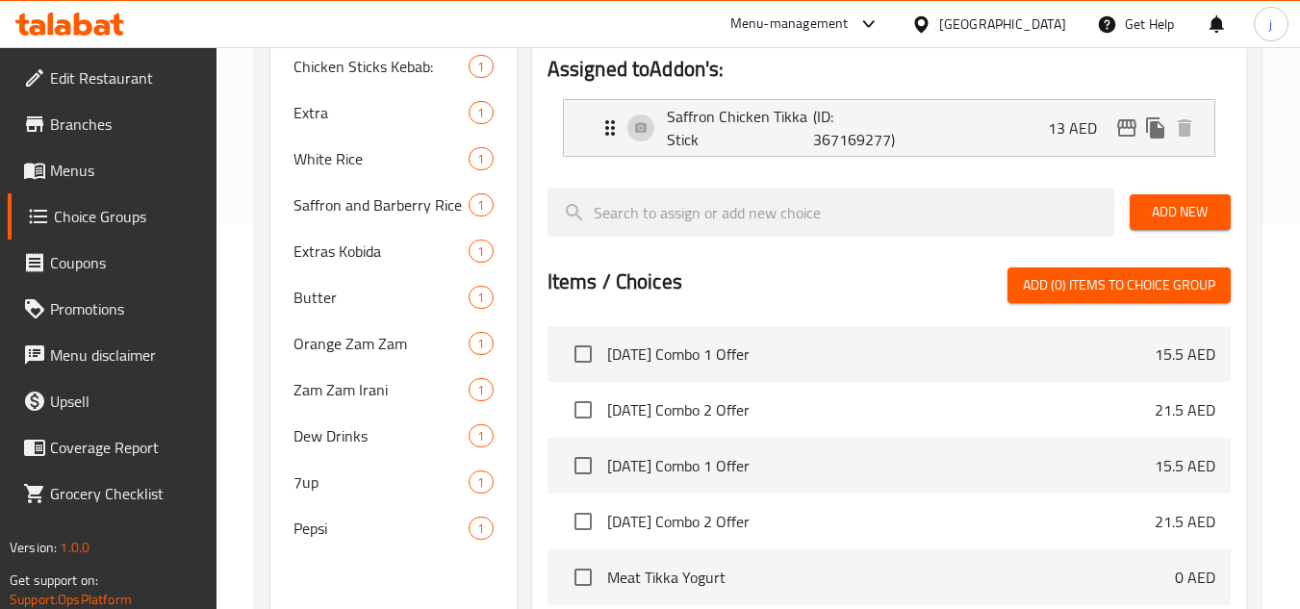
scroll to position [192, 0]
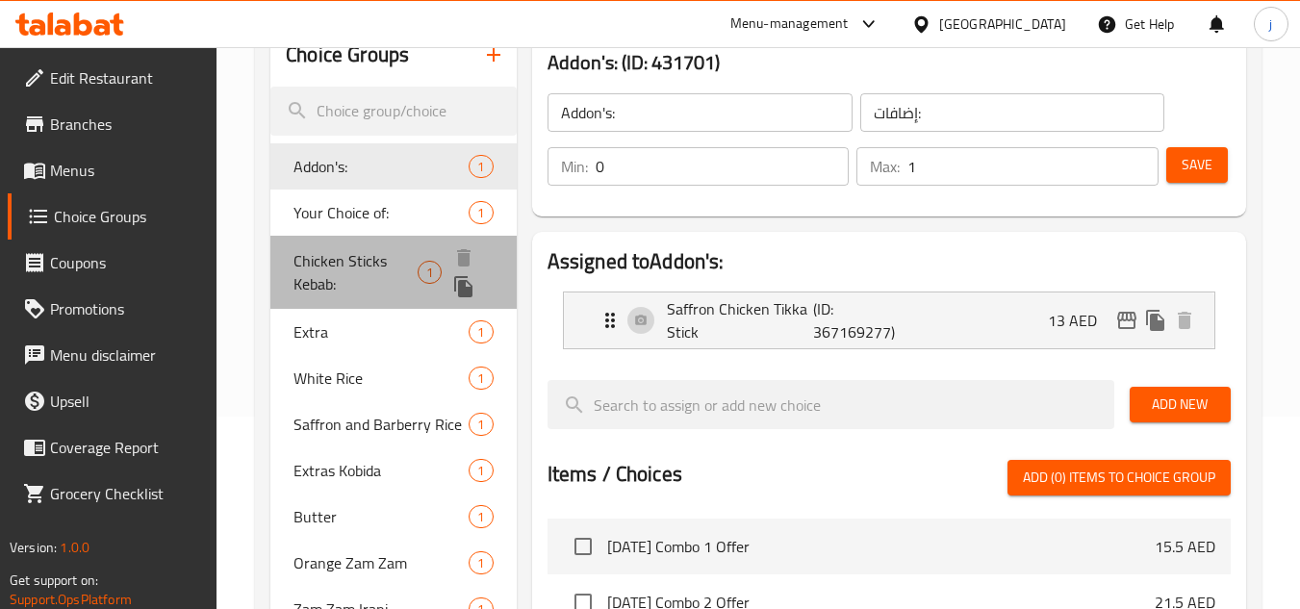
click at [326, 265] on span "Chicken Sticks Kebab:" at bounding box center [355, 272] width 124 height 46
type input "Chicken Sticks Kebab:"
type input "سيخ كباب دجاج:"
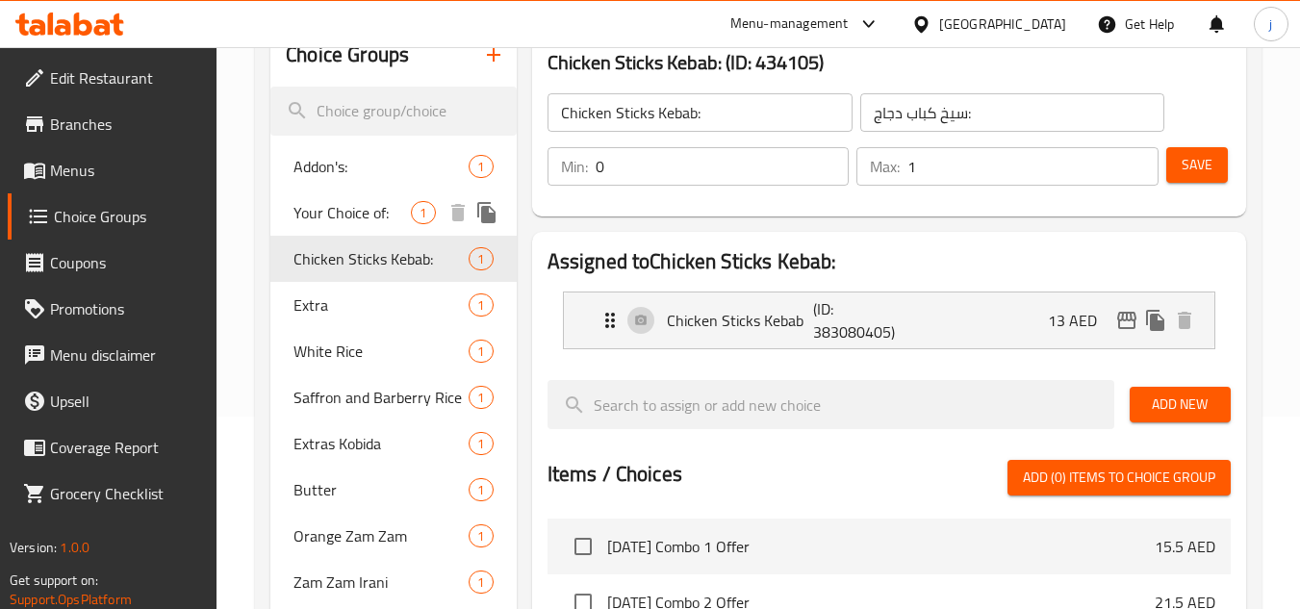
click at [339, 217] on span "Your Choice of:" at bounding box center [351, 212] width 117 height 23
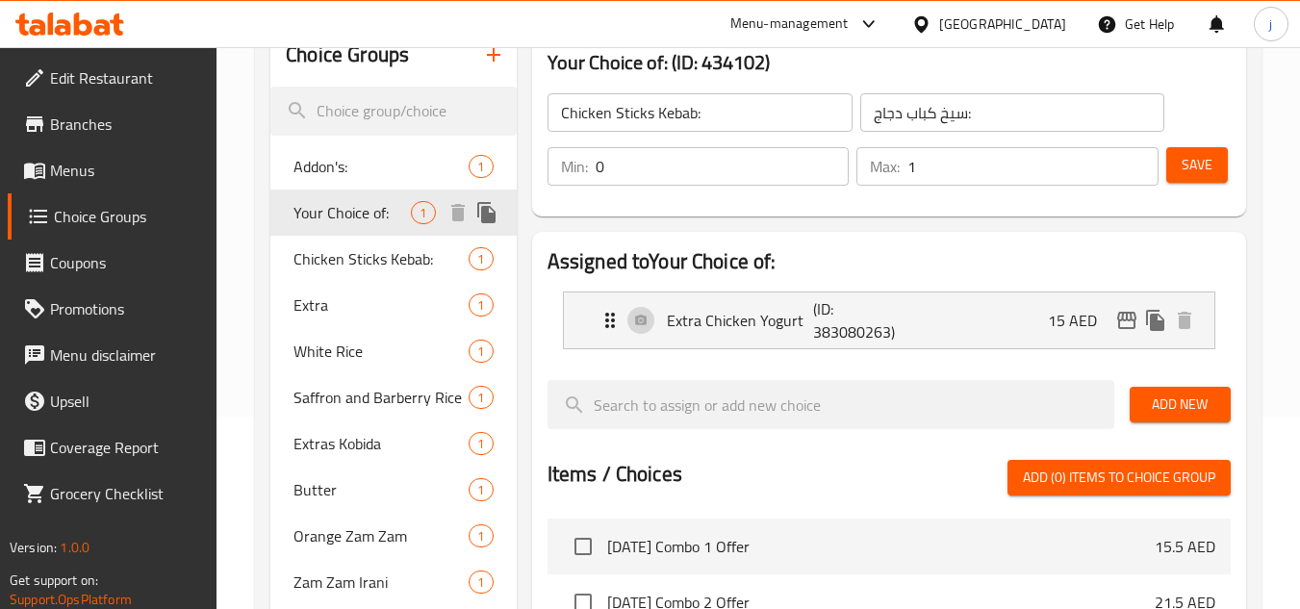
type input "Your Choice of:"
type input "إختيارك من:"
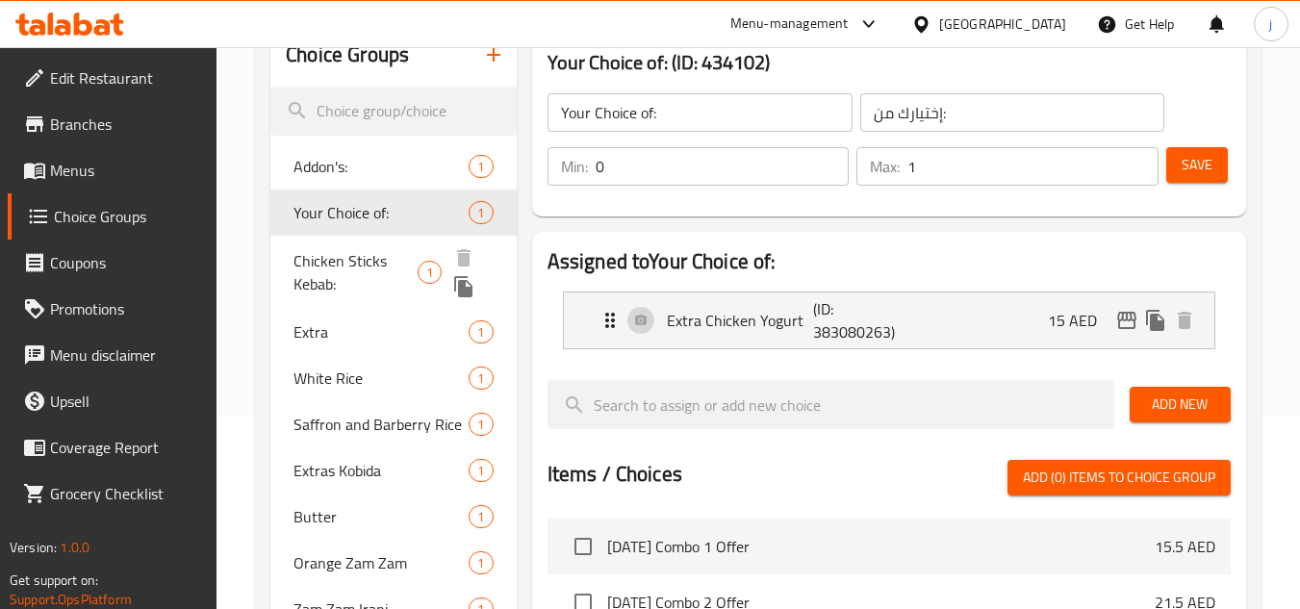
click at [336, 264] on span "Chicken Sticks Kebab:" at bounding box center [355, 272] width 124 height 46
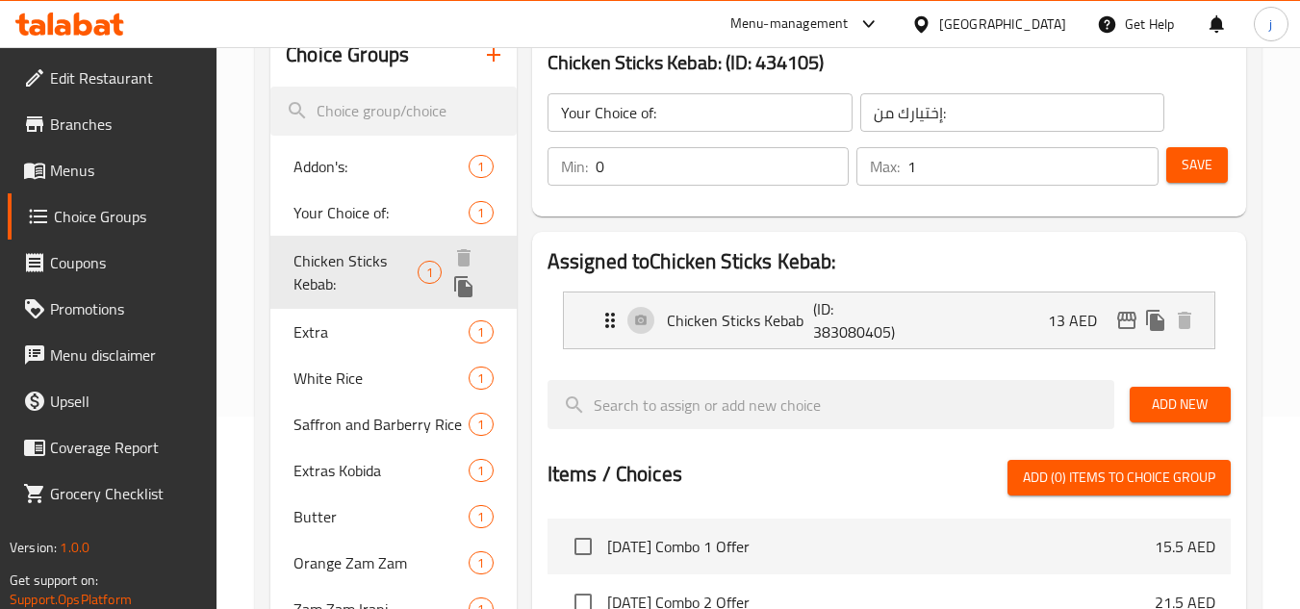
type input "Chicken Sticks Kebab:"
type input "سيخ كباب دجاج:"
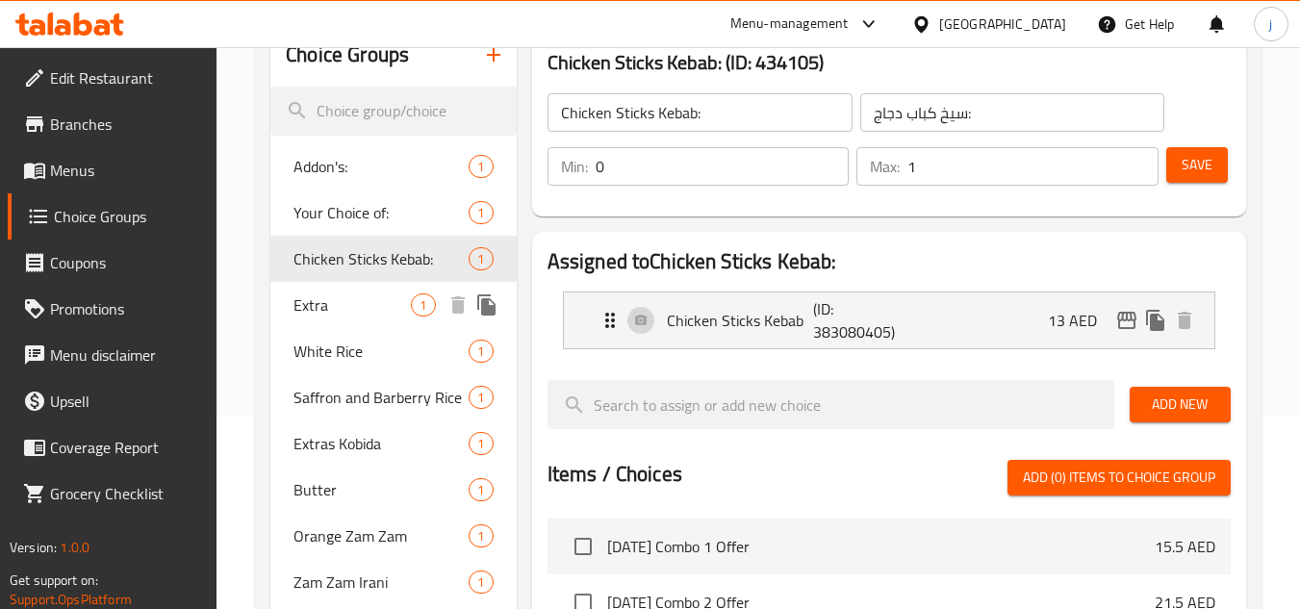
click at [320, 316] on span "Extra" at bounding box center [351, 304] width 117 height 23
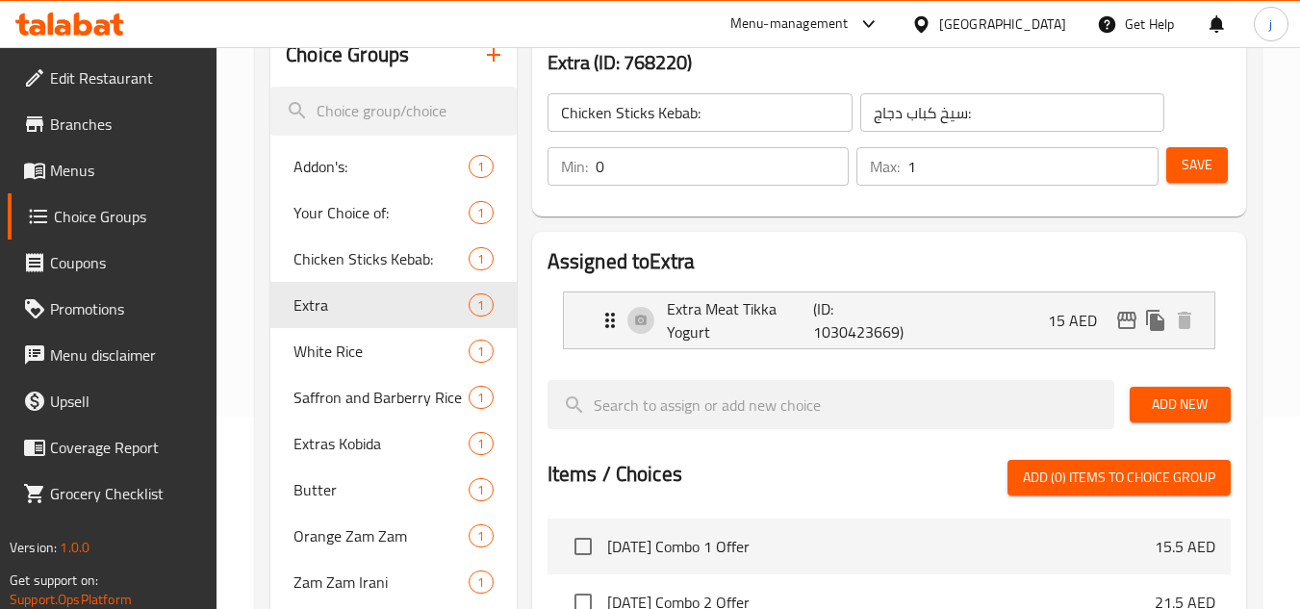
type input "Extra"
type input "إكسترا"
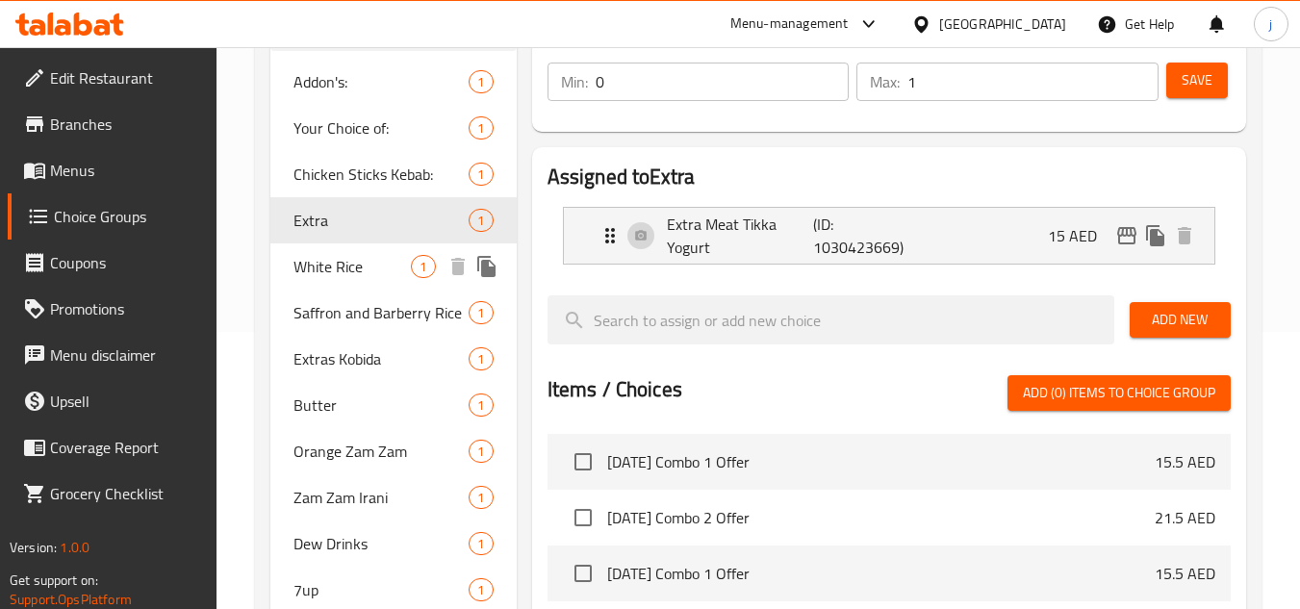
scroll to position [289, 0]
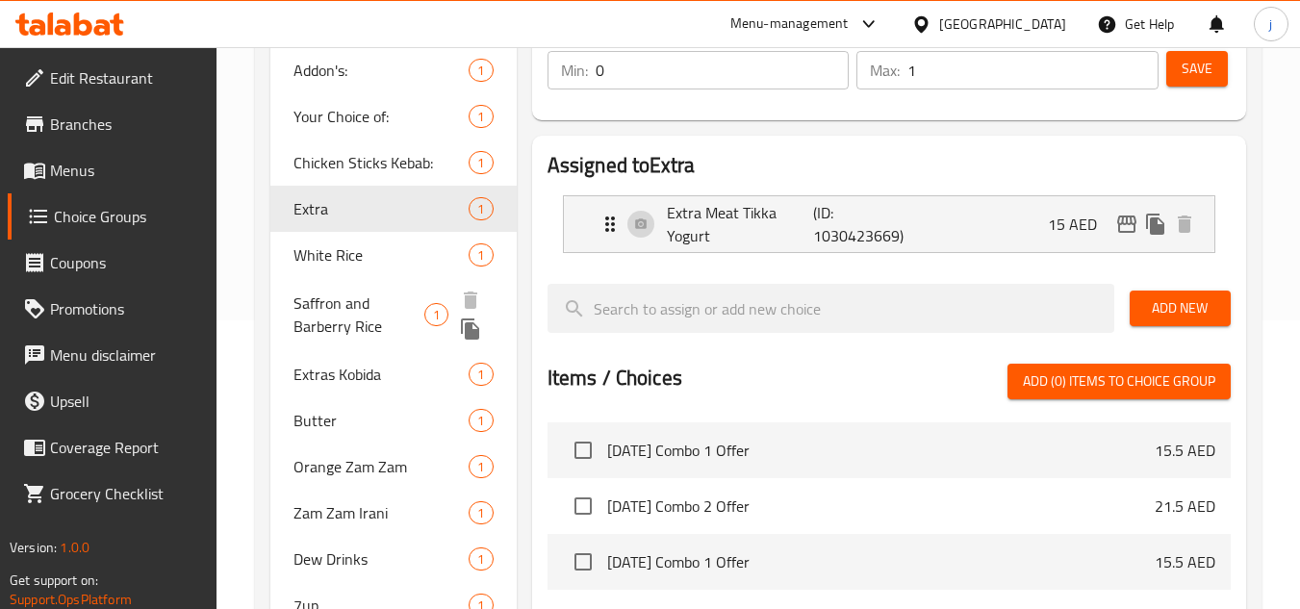
click at [324, 297] on span "Saffron and Barberry Rice" at bounding box center [358, 314] width 131 height 46
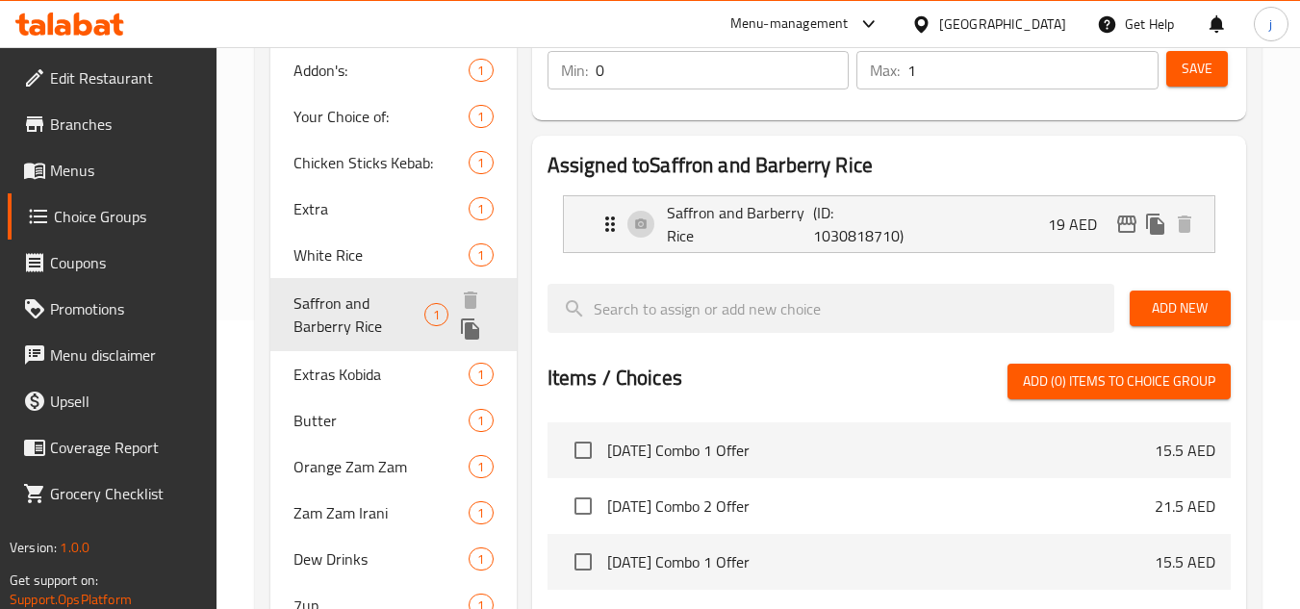
type input "Saffron and Barberry Rice"
type input "ارز بربري وزعفران"
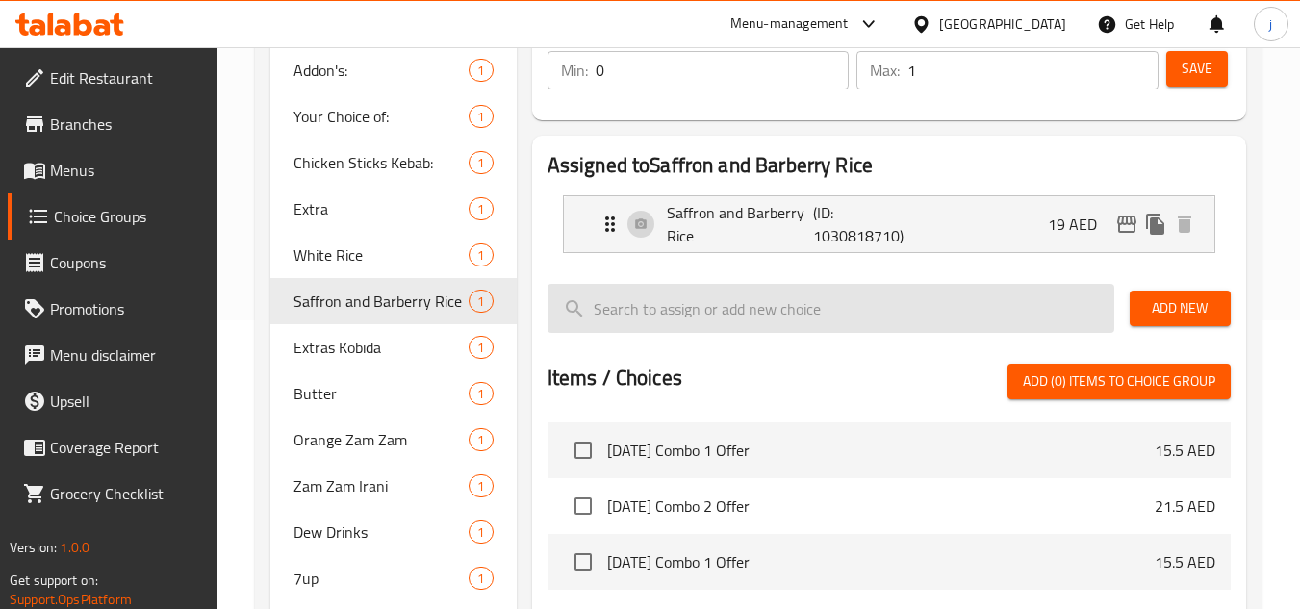
scroll to position [192, 0]
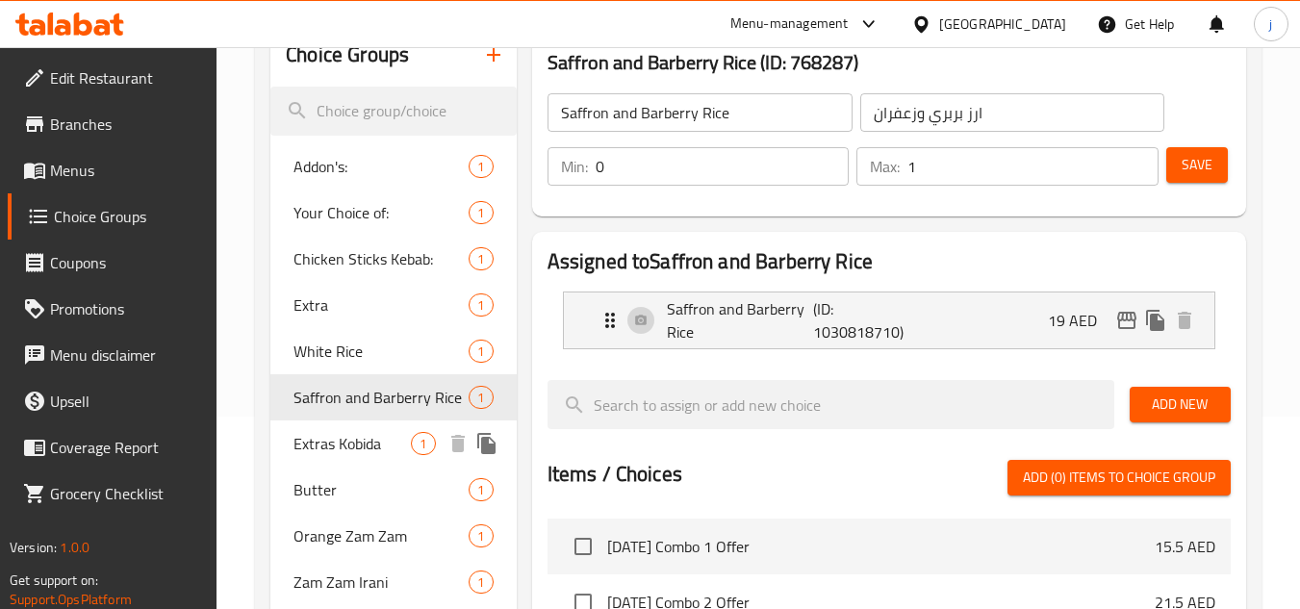
click at [330, 450] on span "Extras Kobida" at bounding box center [351, 443] width 117 height 23
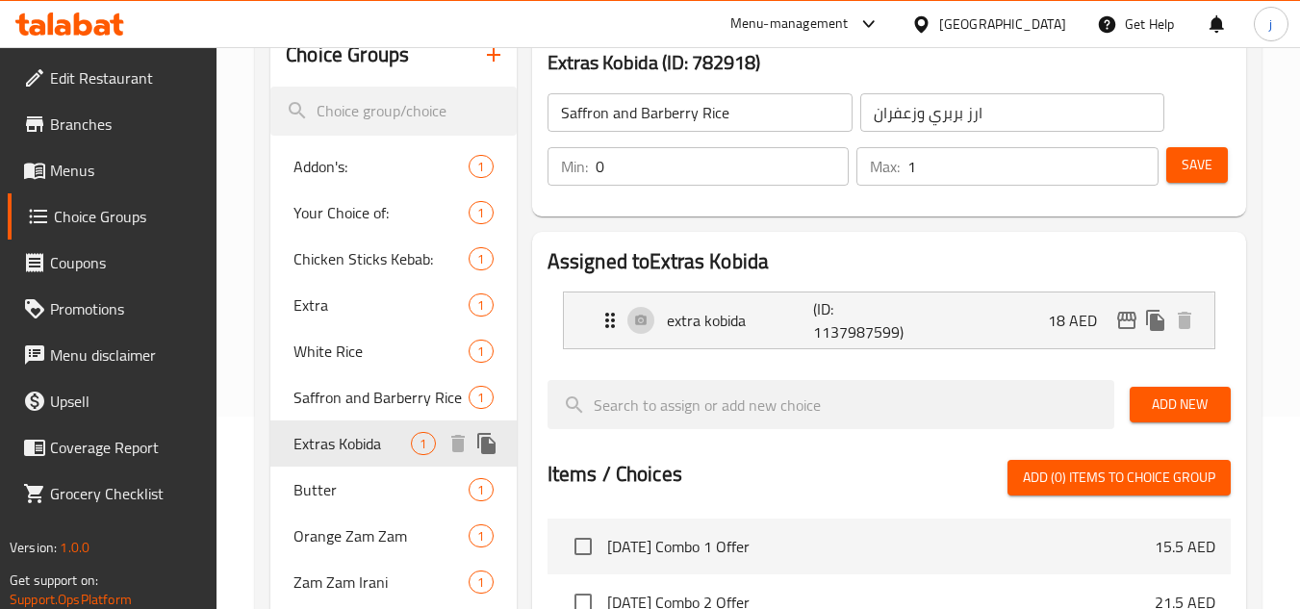
type input "Extras Kobida"
type input "إضافات كوبيدا"
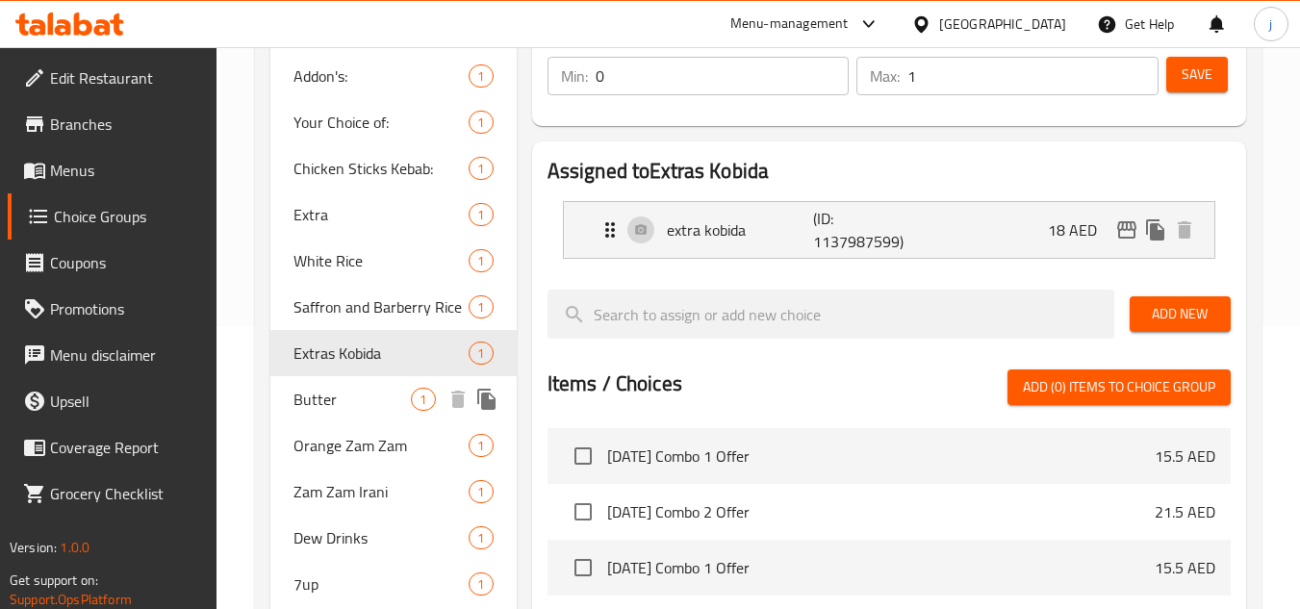
scroll to position [385, 0]
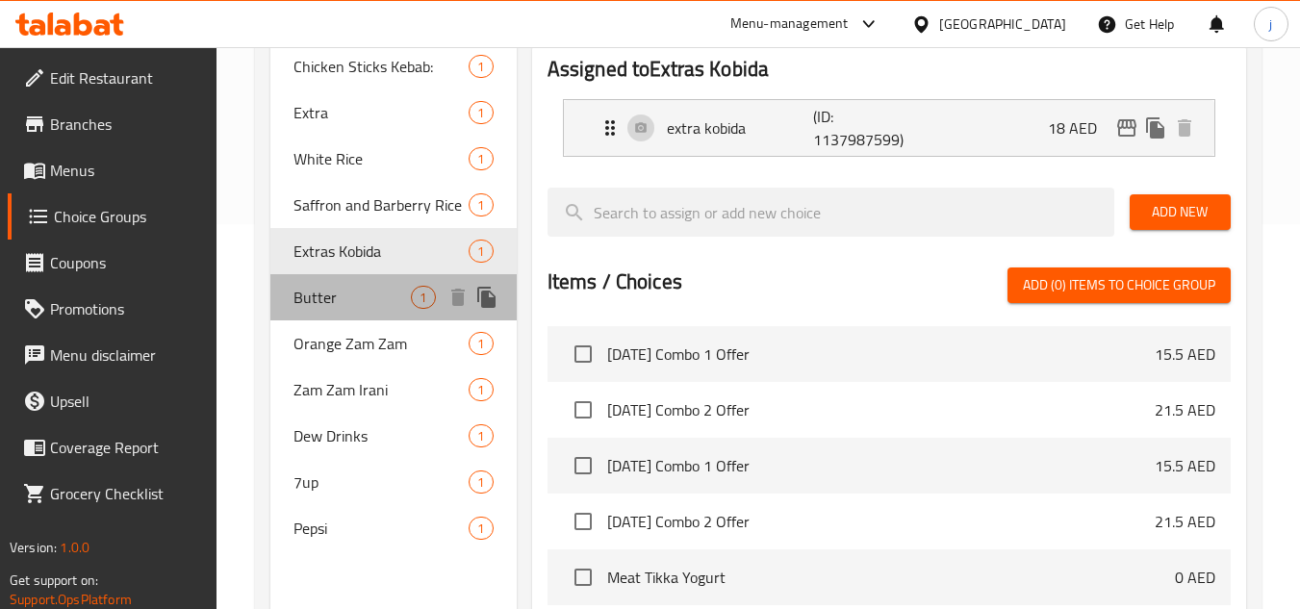
click at [322, 294] on span "Butter" at bounding box center [351, 297] width 117 height 23
type input "Butter"
type input "زبدة"
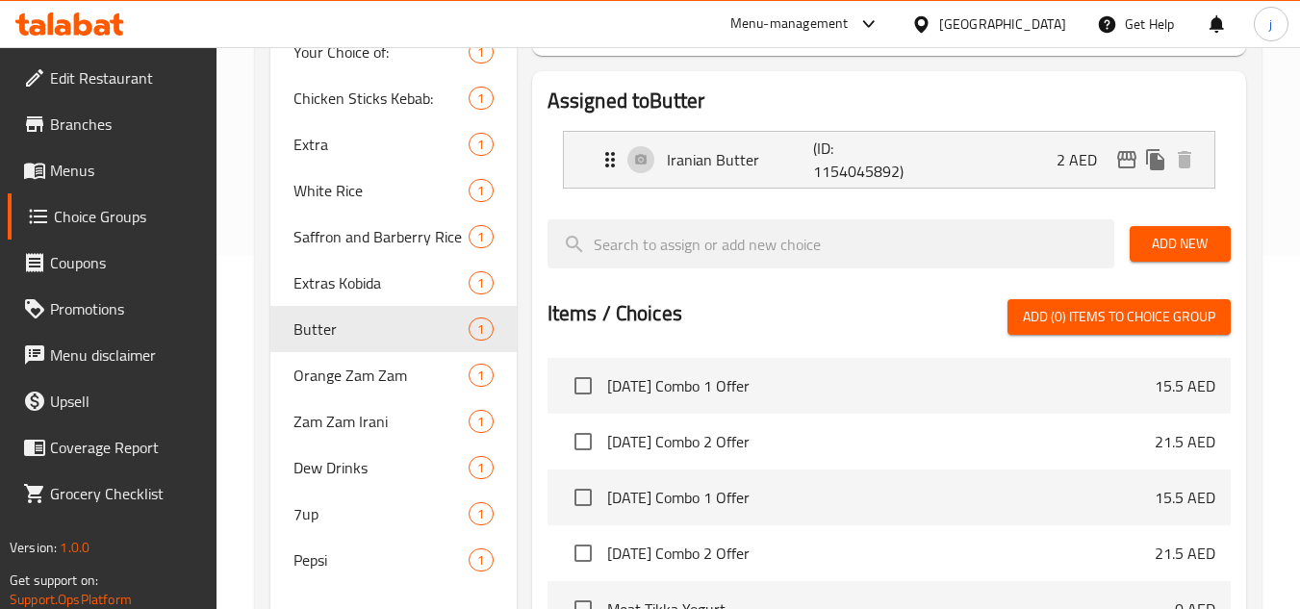
scroll to position [481, 0]
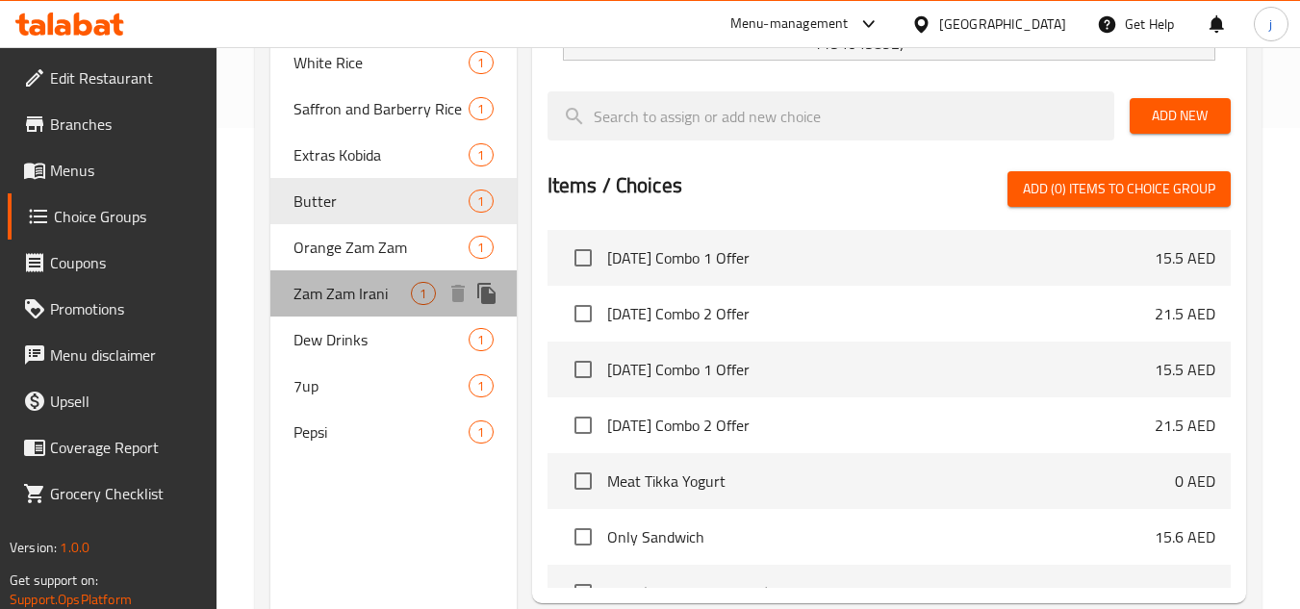
click at [329, 285] on span "Zam Zam Irani" at bounding box center [351, 293] width 117 height 23
type input "Zam Zam Irani"
type input "زمزم إيراني"
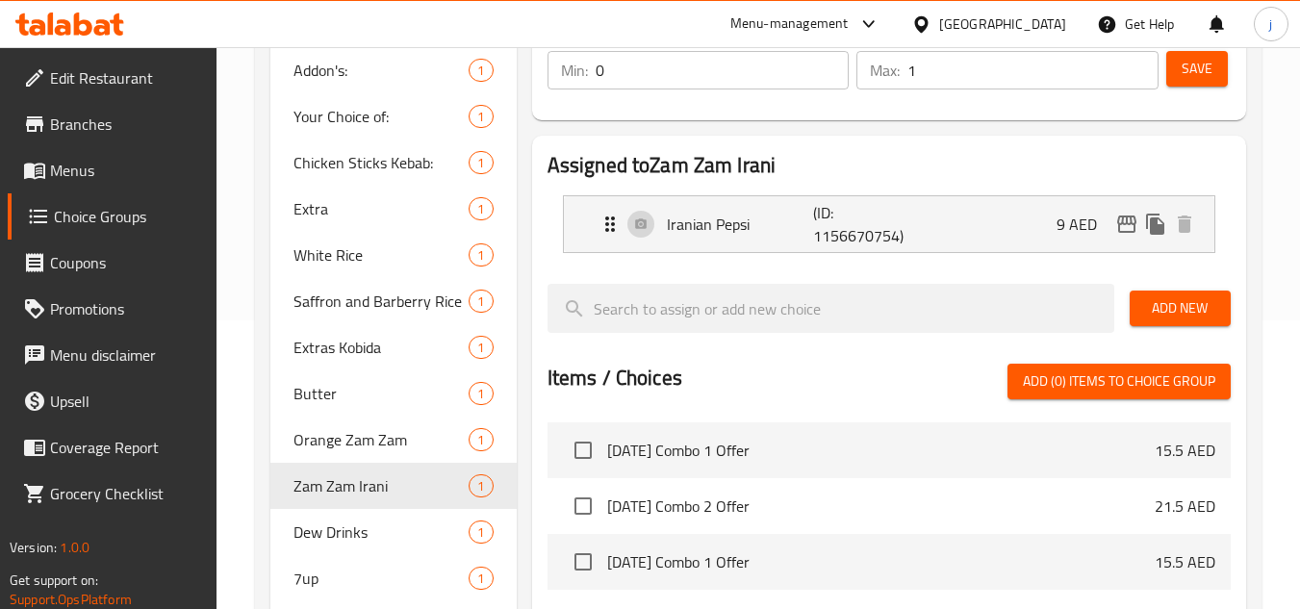
scroll to position [385, 0]
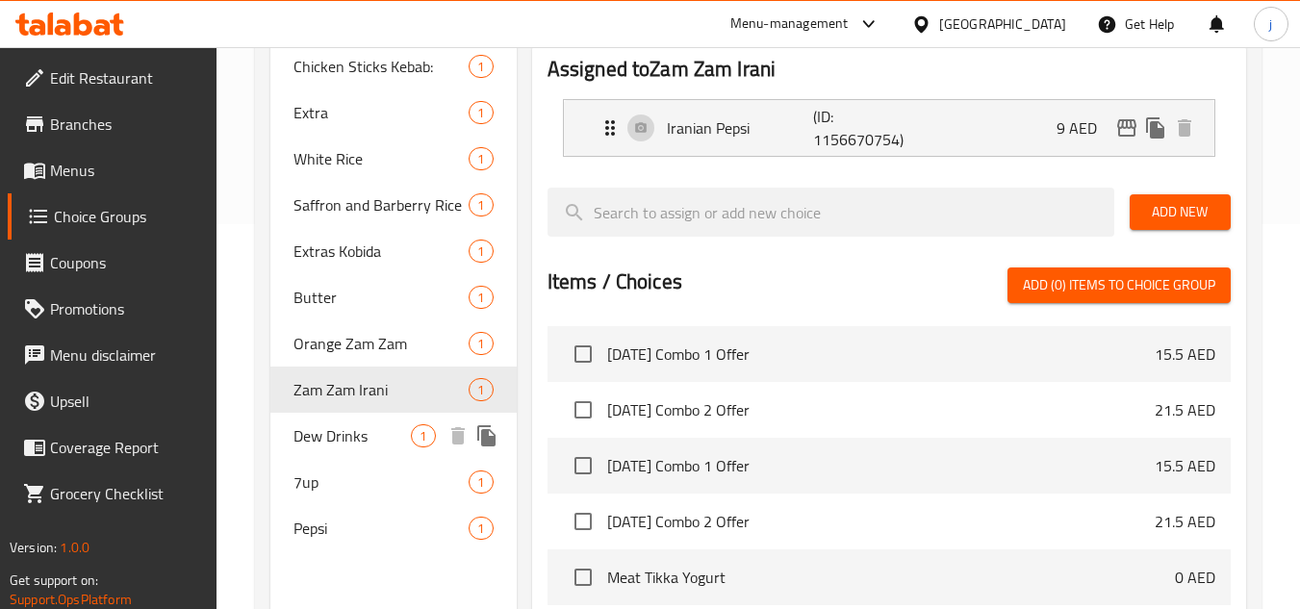
click at [313, 437] on span "Dew Drinks" at bounding box center [351, 435] width 117 height 23
type input "Dew Drinks"
type input "مسروبات ديو"
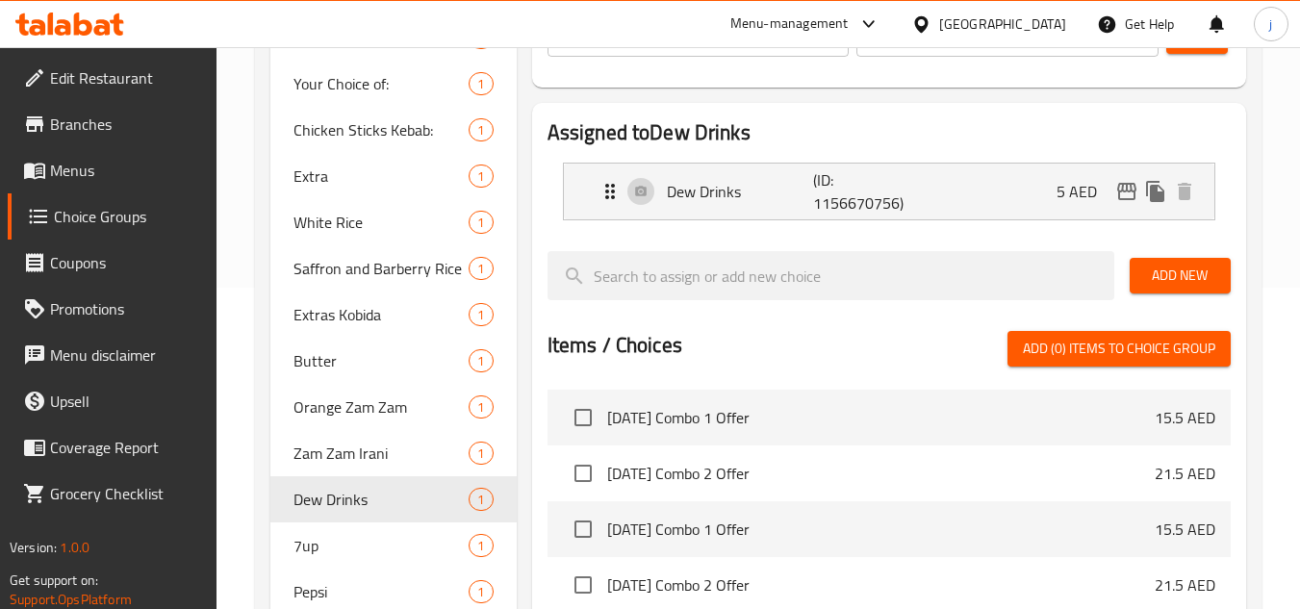
scroll to position [481, 0]
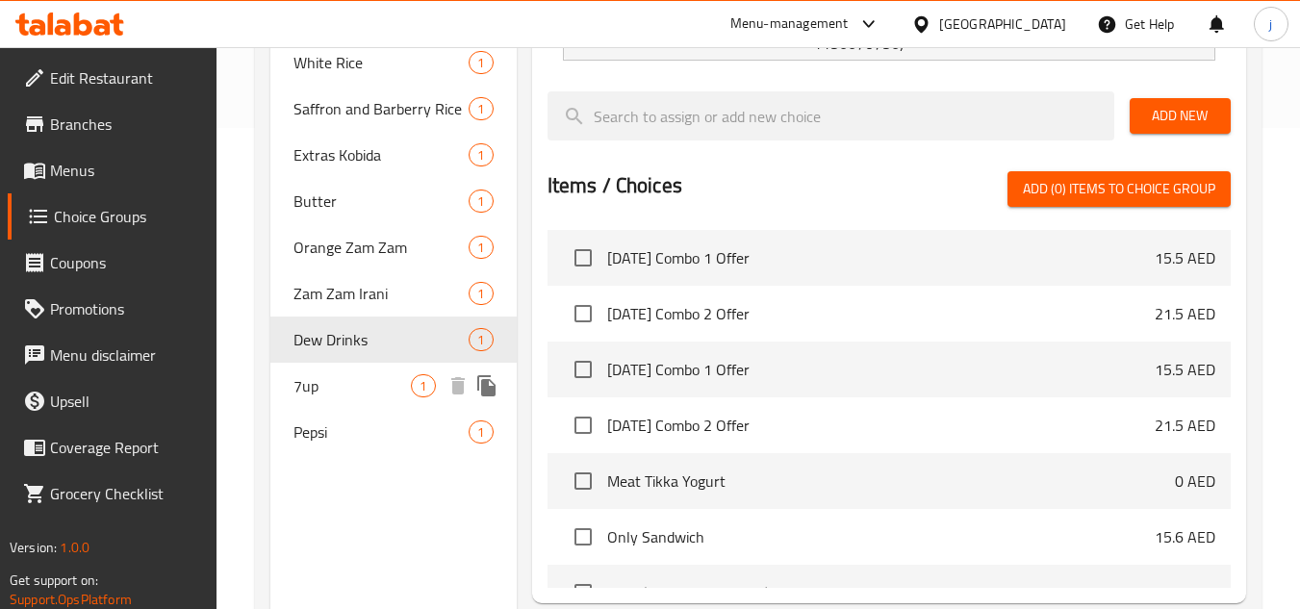
click at [306, 386] on span "7up" at bounding box center [351, 385] width 117 height 23
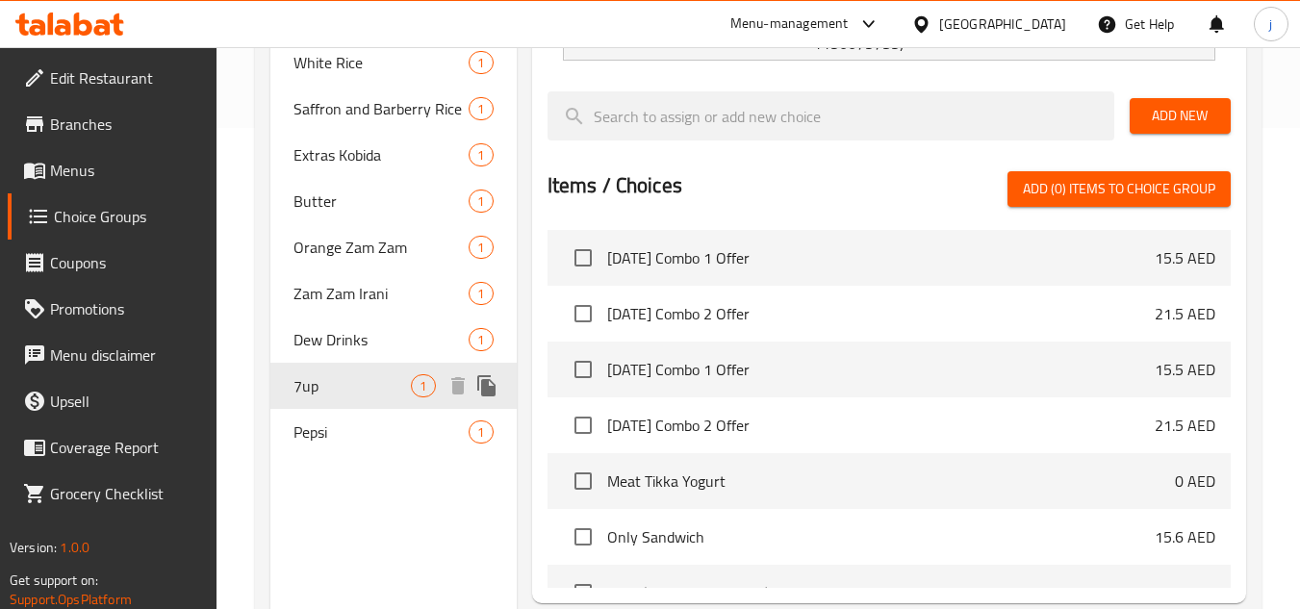
type input "7up"
type input "سفن اب"
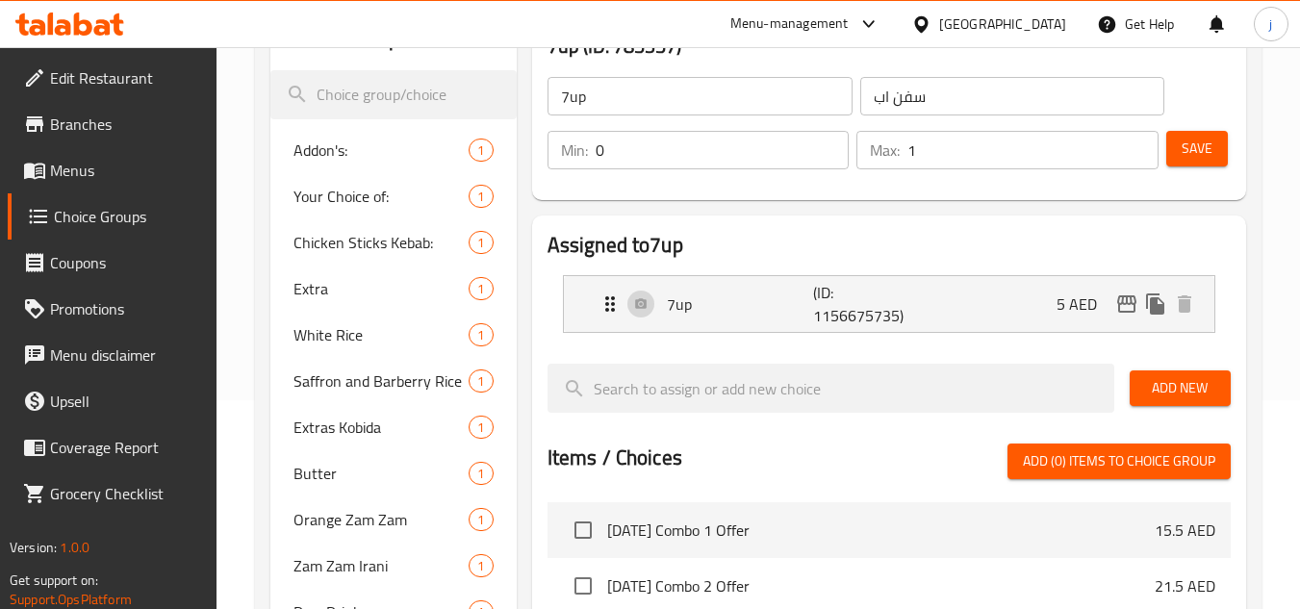
scroll to position [385, 0]
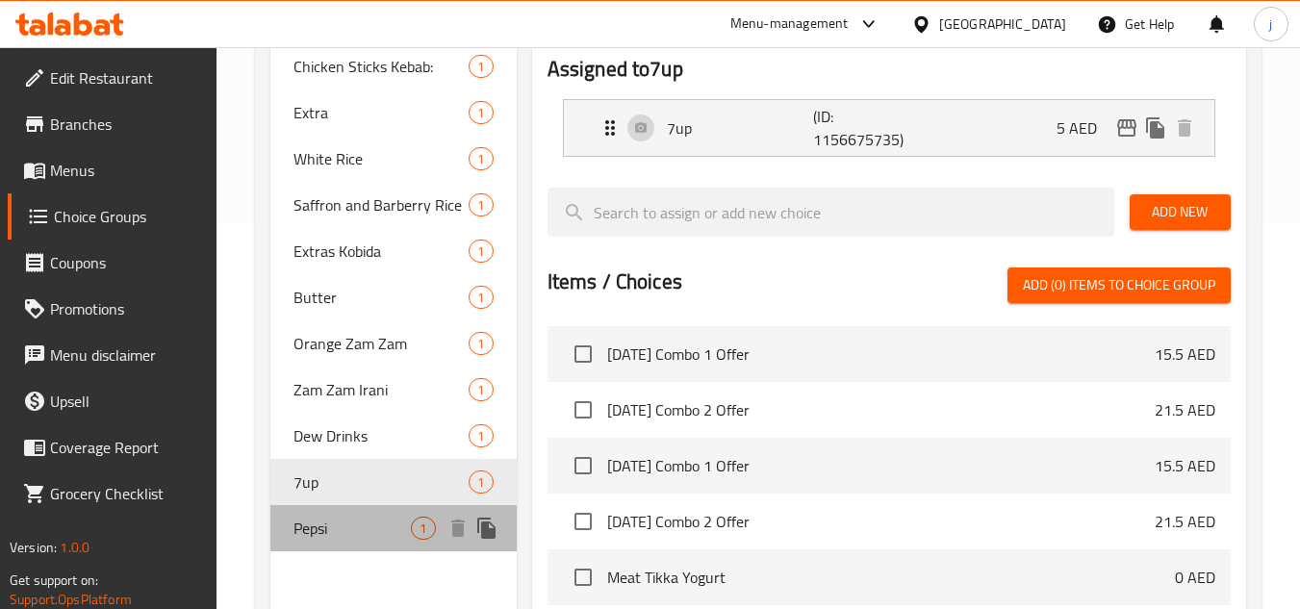
click at [290, 518] on div "Pepsi 1" at bounding box center [392, 528] width 245 height 46
type input "Pepsi"
type input "ببسي"
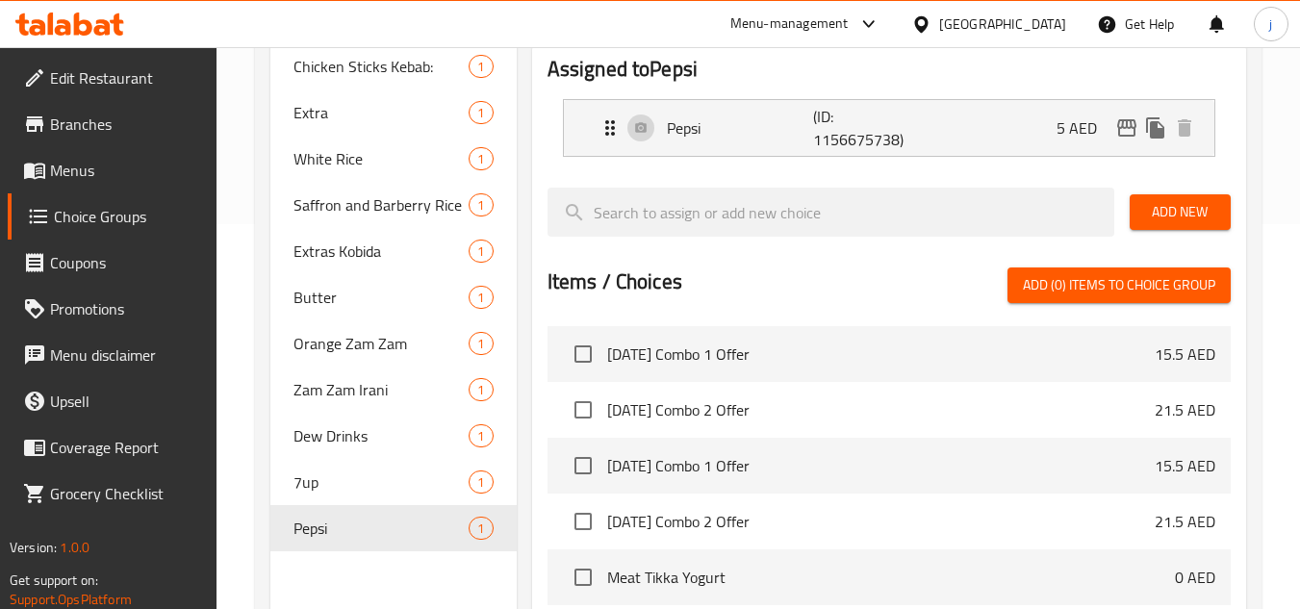
scroll to position [192, 0]
